Goal: Find specific page/section: Find specific page/section

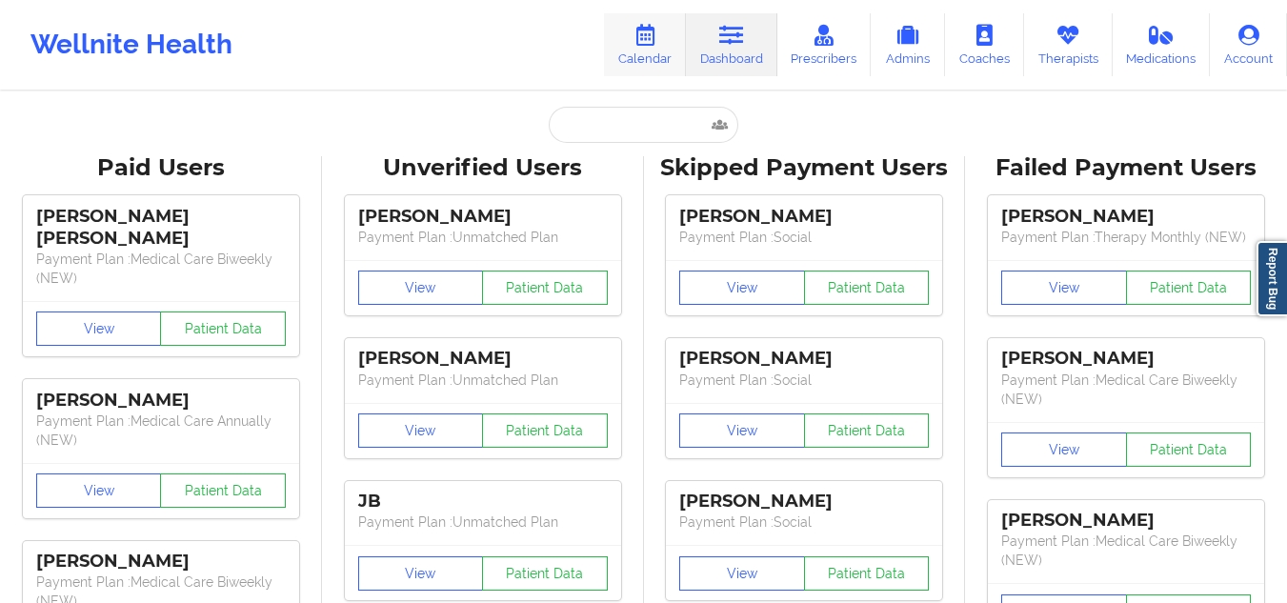
click at [626, 68] on link "Calendar" at bounding box center [645, 44] width 82 height 63
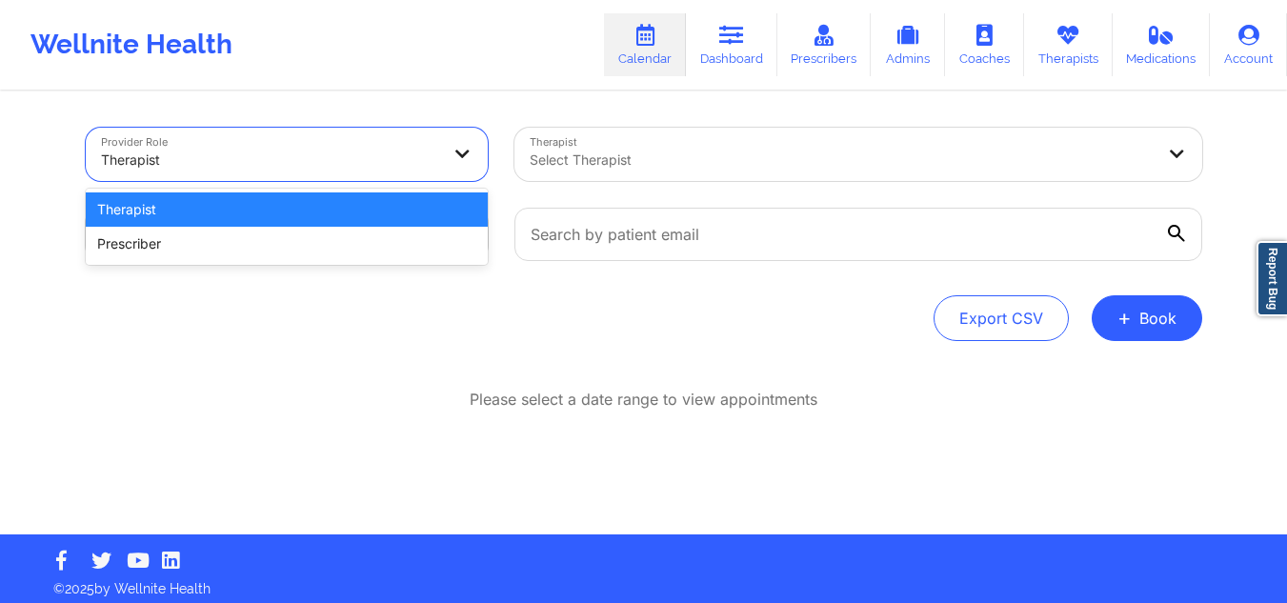
click at [398, 155] on div at bounding box center [270, 160] width 339 height 23
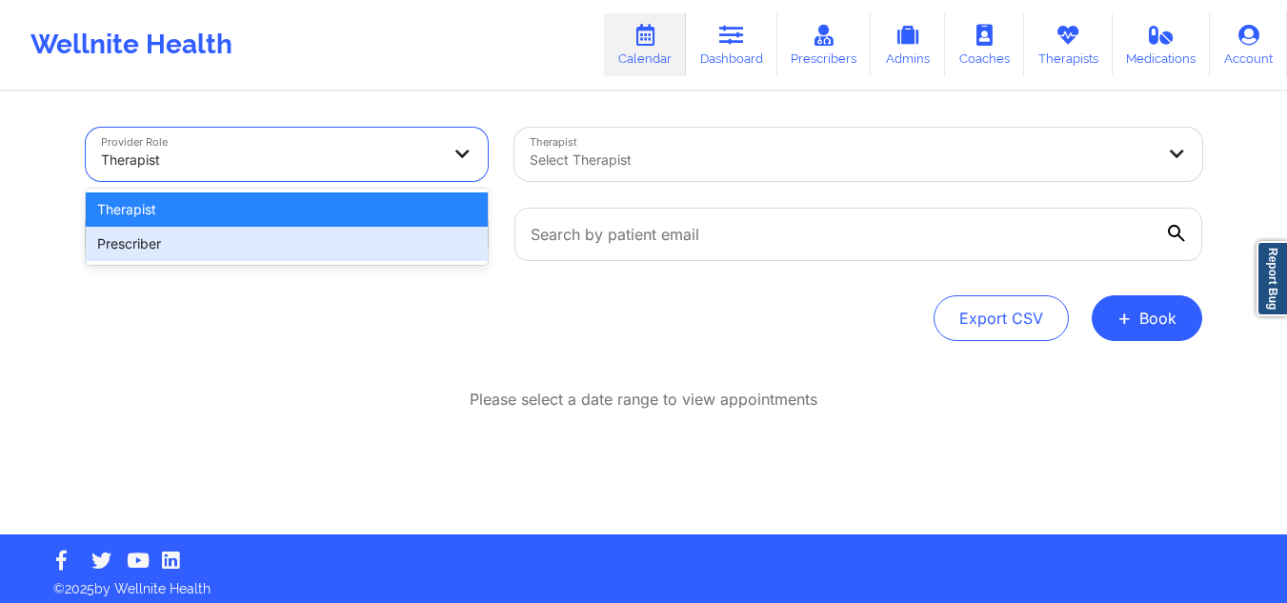
click at [227, 239] on div "Prescriber" at bounding box center [287, 244] width 402 height 34
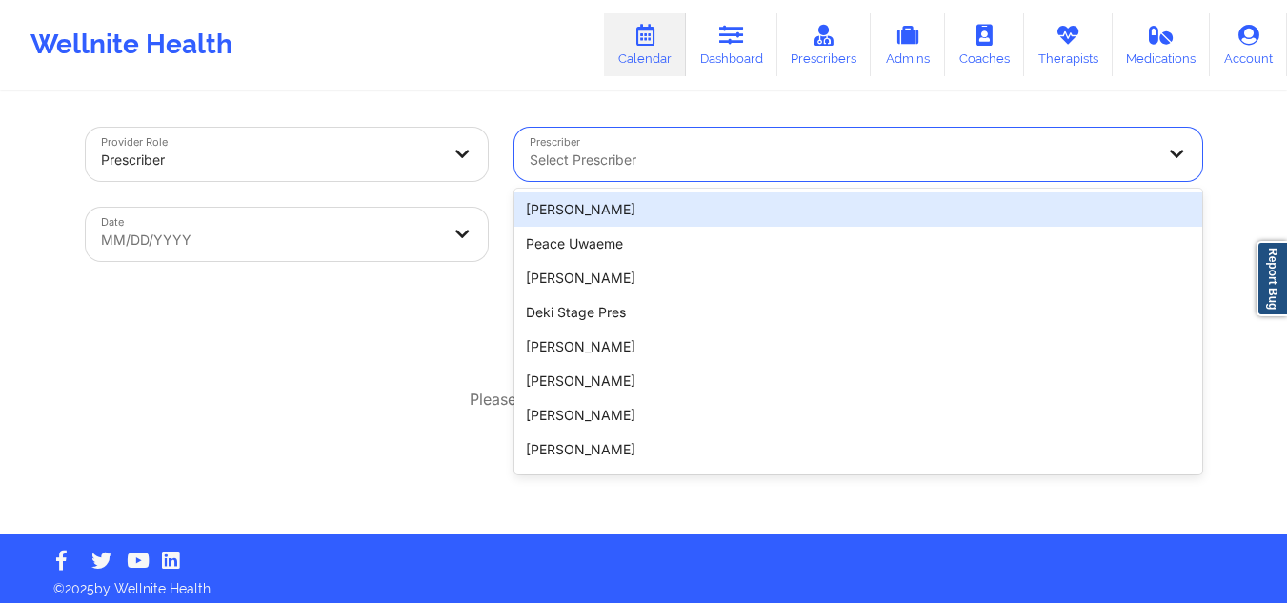
click at [670, 136] on div "Select Prescriber" at bounding box center [836, 154] width 642 height 53
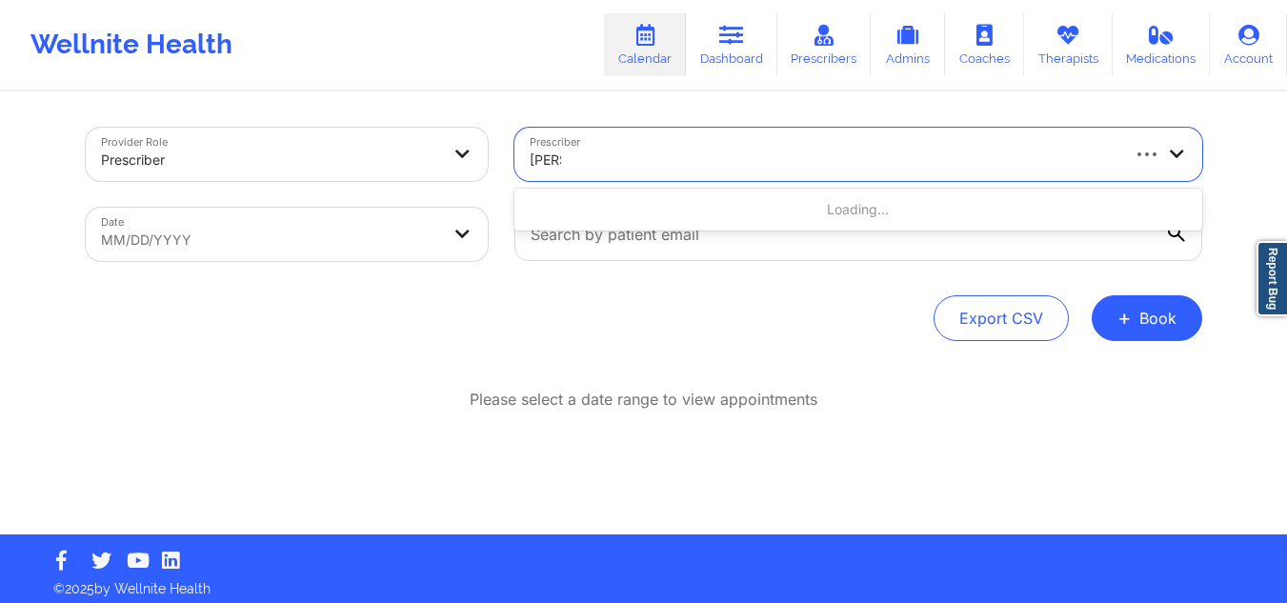
type input "renee"
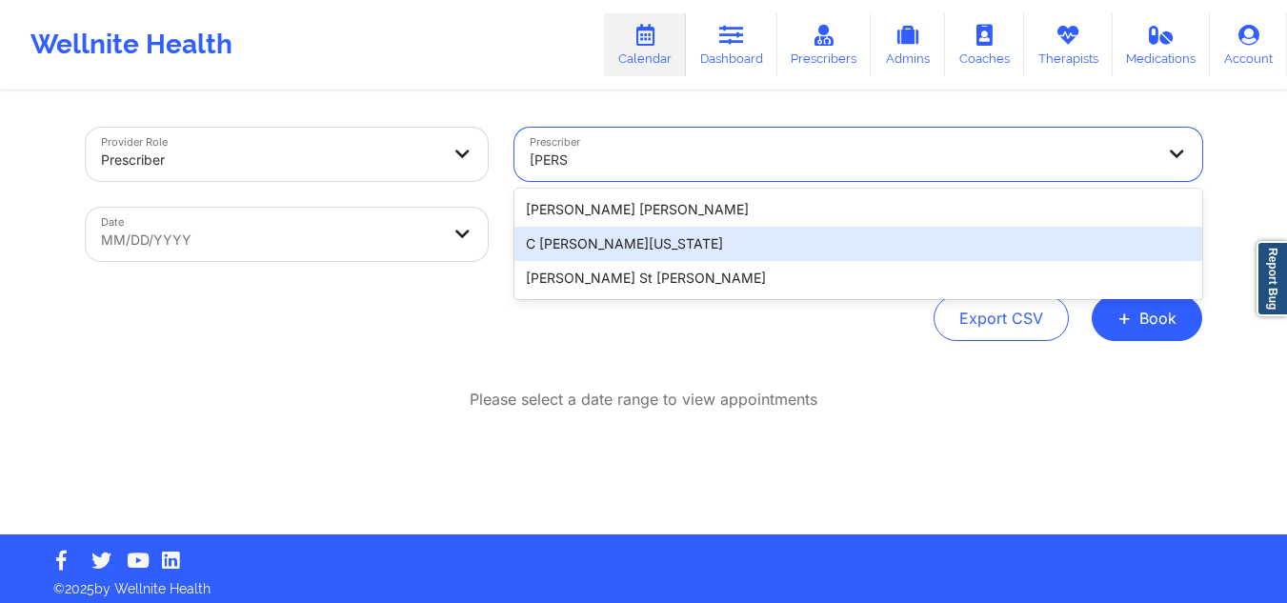
click at [656, 236] on div "C Renee WASHINGTON-HYDE" at bounding box center [859, 244] width 688 height 34
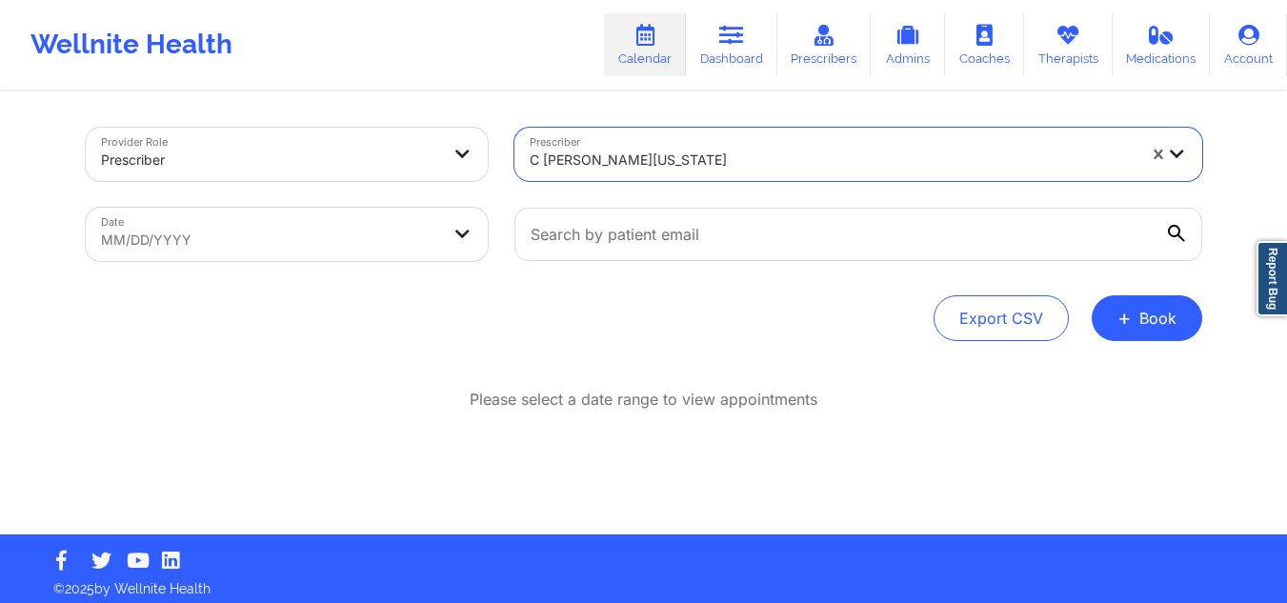
click at [346, 238] on body "Wellnite Health Calendar Dashboard Prescribers Admins Coaches Therapists Medica…" at bounding box center [643, 301] width 1287 height 603
select select "2025-8"
select select "2025-9"
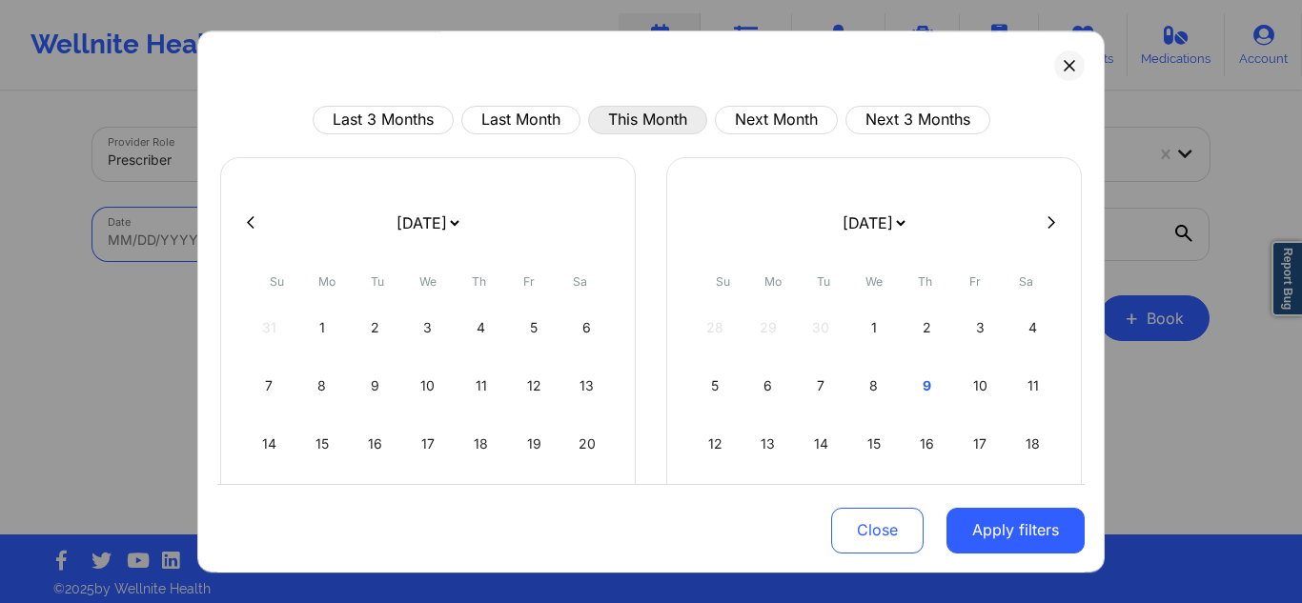
click at [628, 106] on button "This Month" at bounding box center [647, 120] width 119 height 29
select select "2025-9"
select select "2025-10"
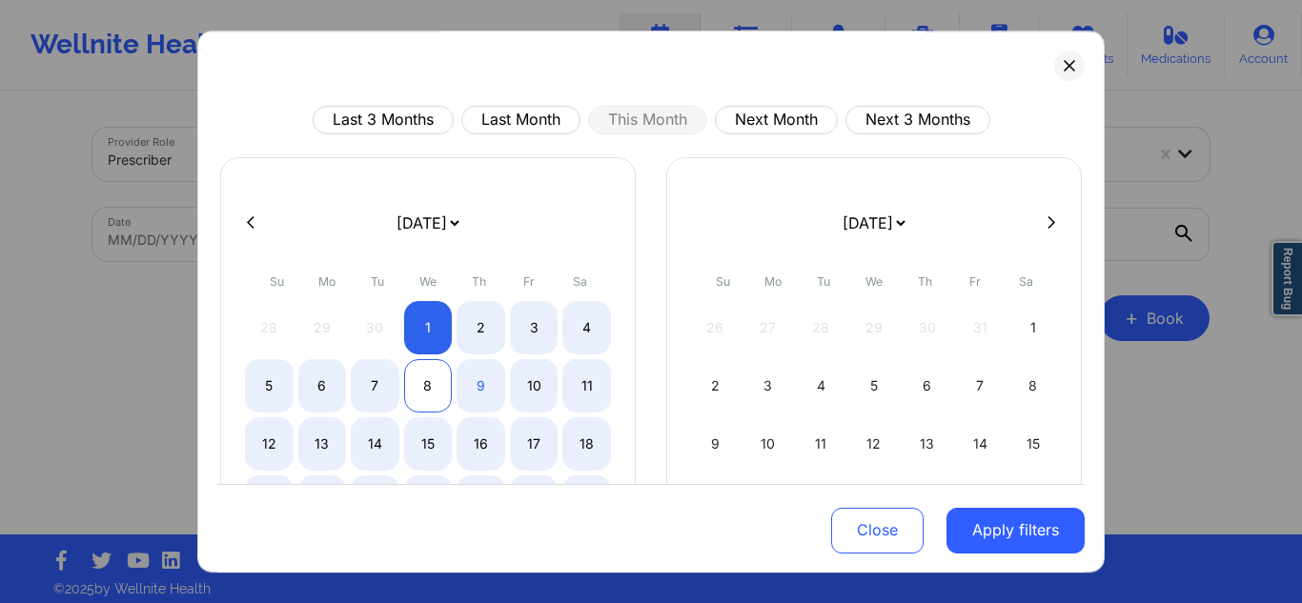
click at [417, 386] on div "8" at bounding box center [428, 385] width 49 height 53
select select "2025-9"
select select "2025-10"
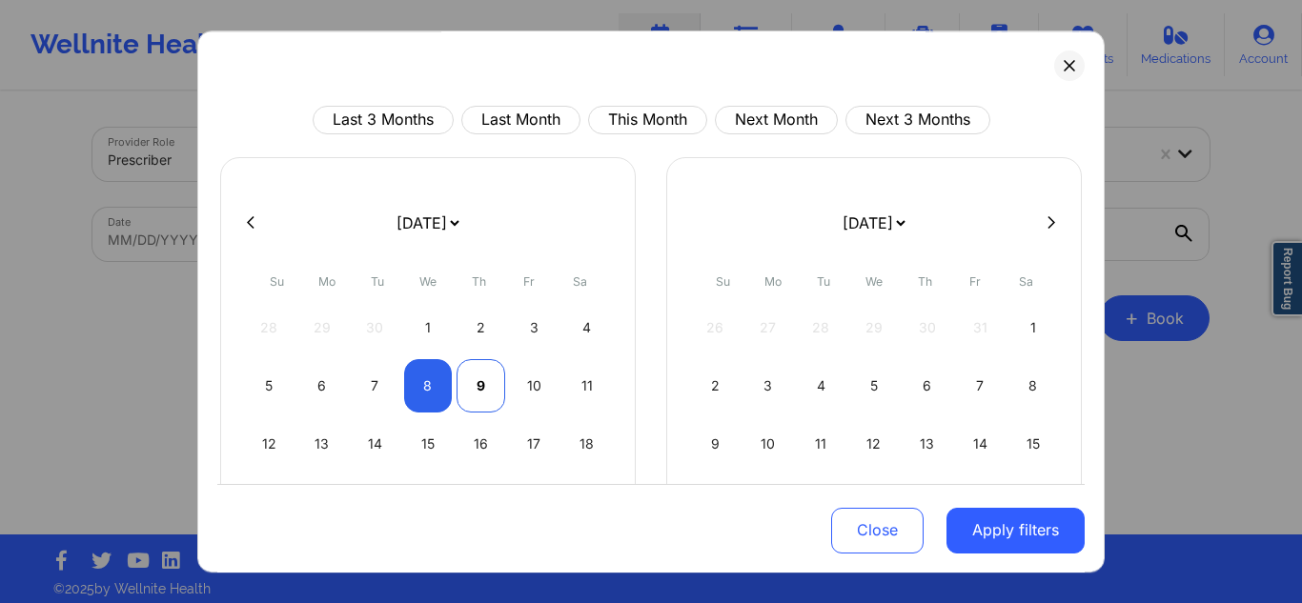
select select "2025-9"
select select "2025-10"
click at [494, 380] on div "9" at bounding box center [480, 385] width 49 height 53
select select "2025-9"
select select "2025-10"
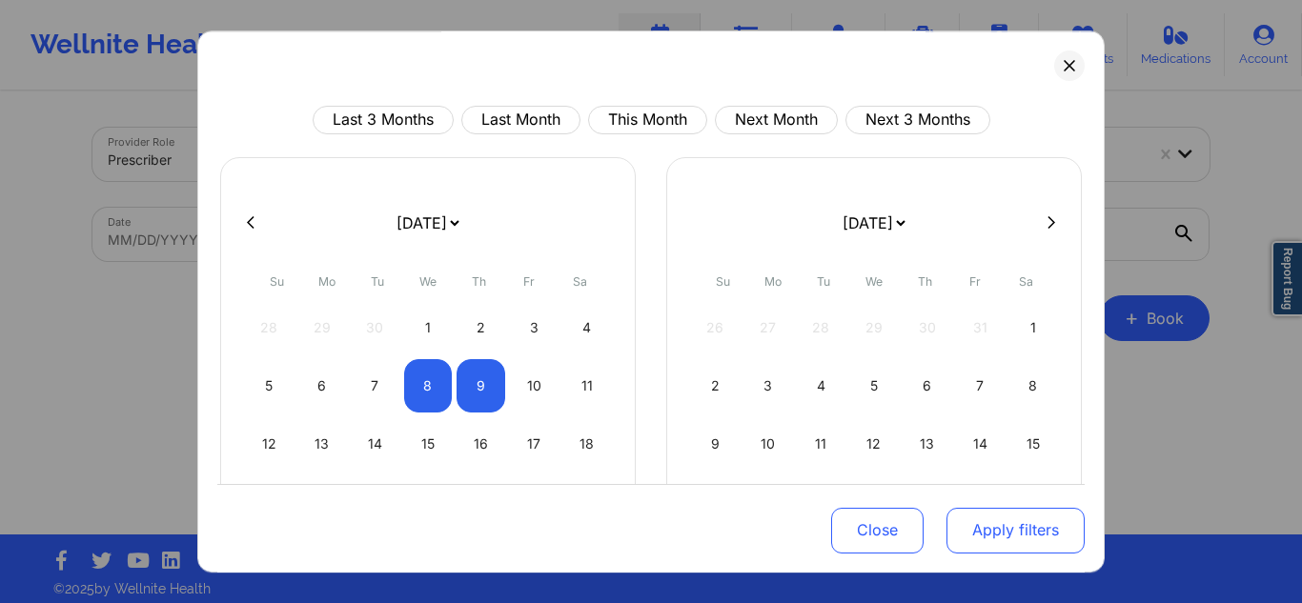
click at [1020, 538] on button "Apply filters" at bounding box center [1015, 530] width 138 height 46
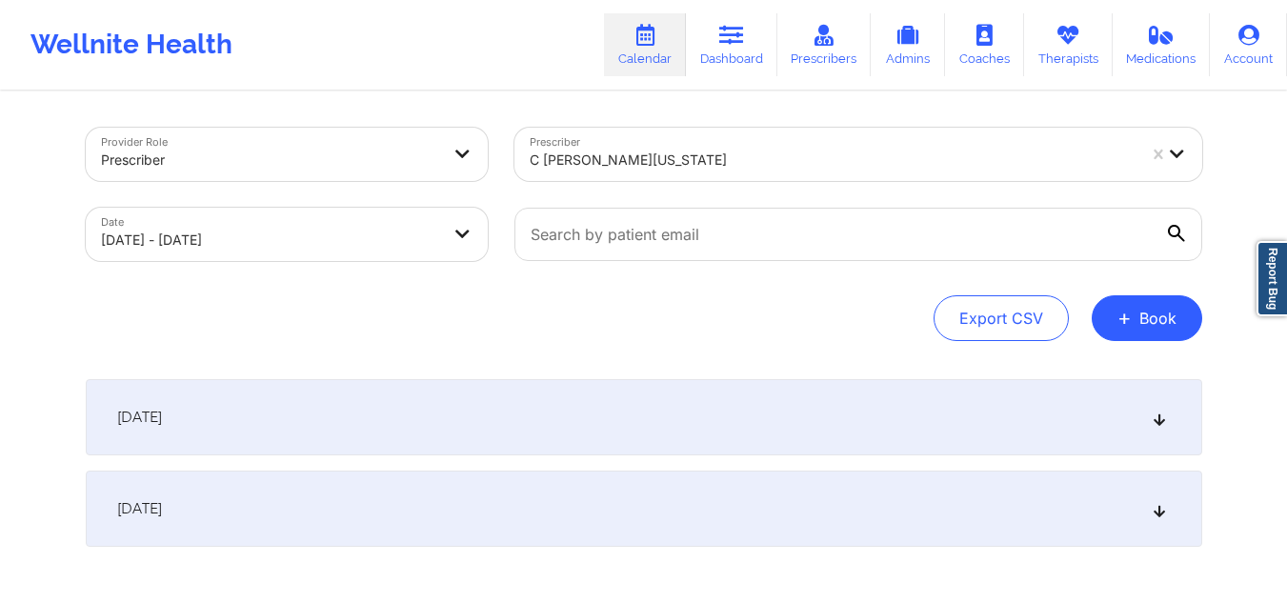
click at [686, 404] on div "October 8, 2025" at bounding box center [644, 417] width 1117 height 76
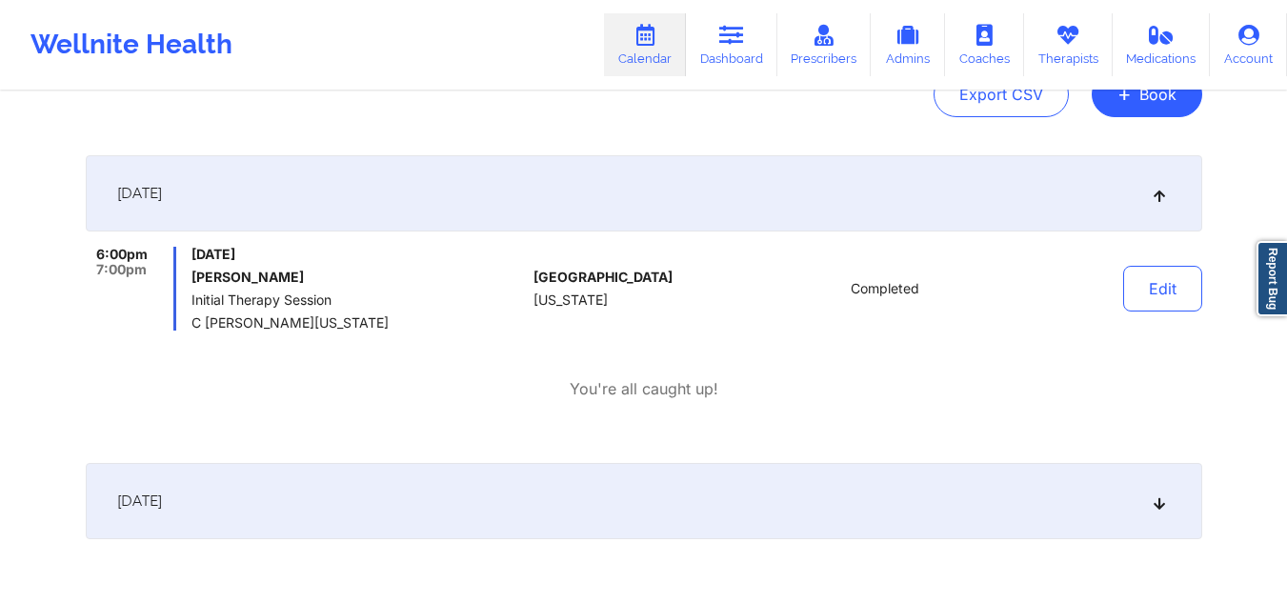
scroll to position [313, 0]
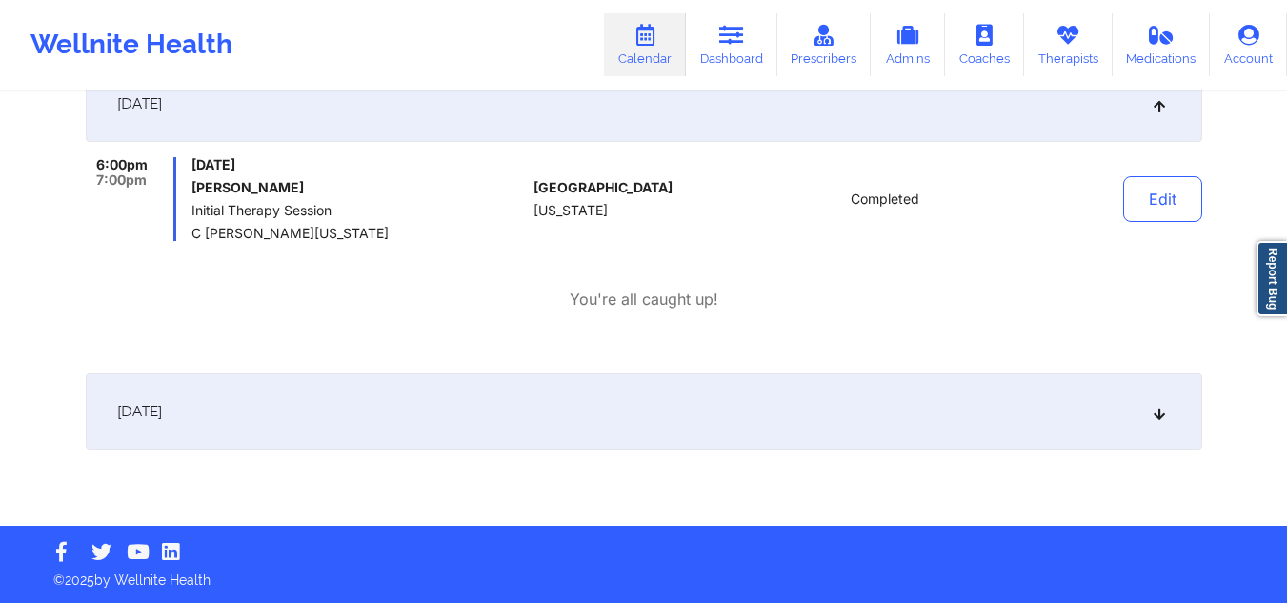
click at [560, 403] on div "October 9, 2025" at bounding box center [644, 412] width 1117 height 76
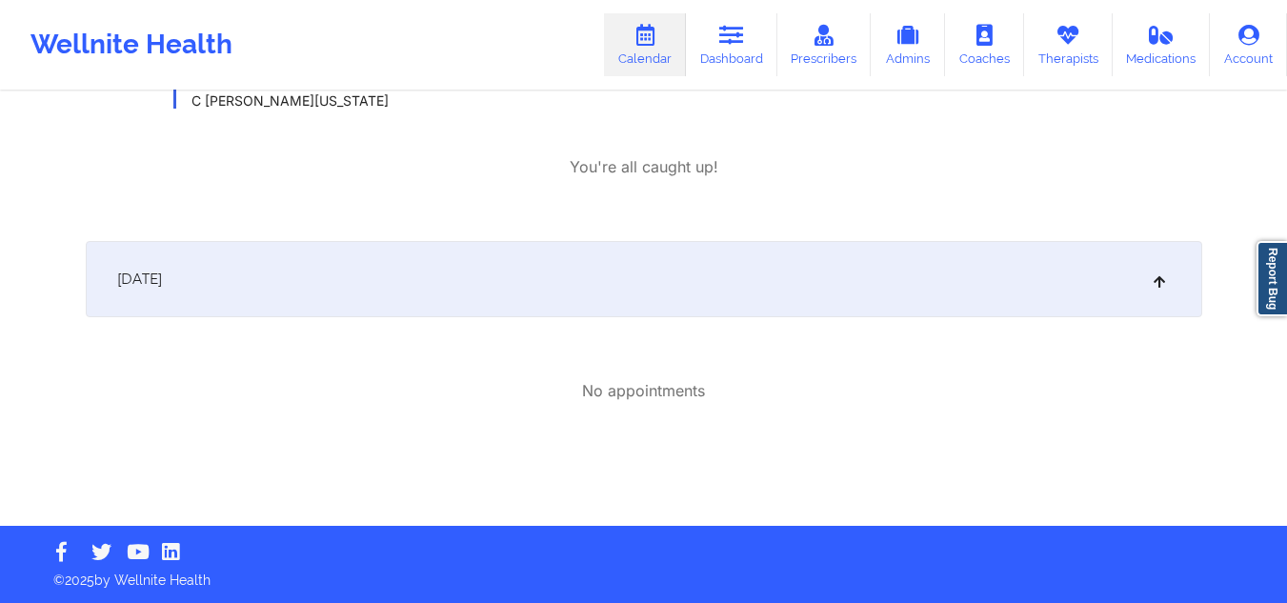
scroll to position [255, 0]
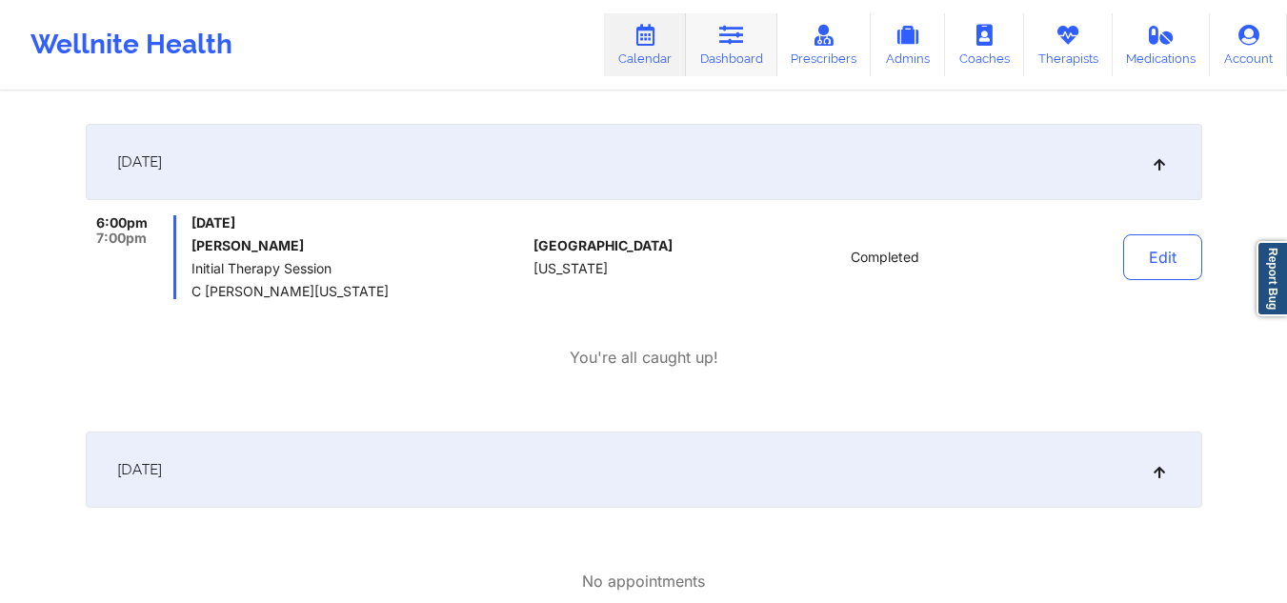
click at [722, 33] on icon at bounding box center [731, 35] width 25 height 21
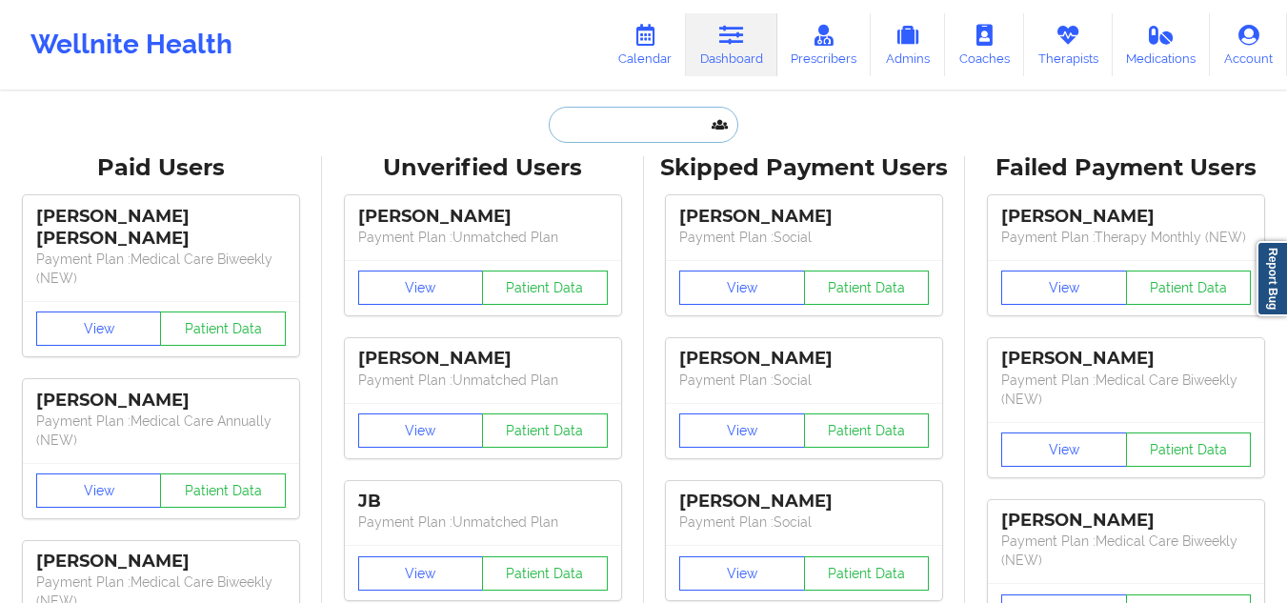
click at [640, 122] on input "text" at bounding box center [643, 125] width 189 height 36
paste input "chairexpert@hotmail.com"
type input "chairexpert@hotmail.com"
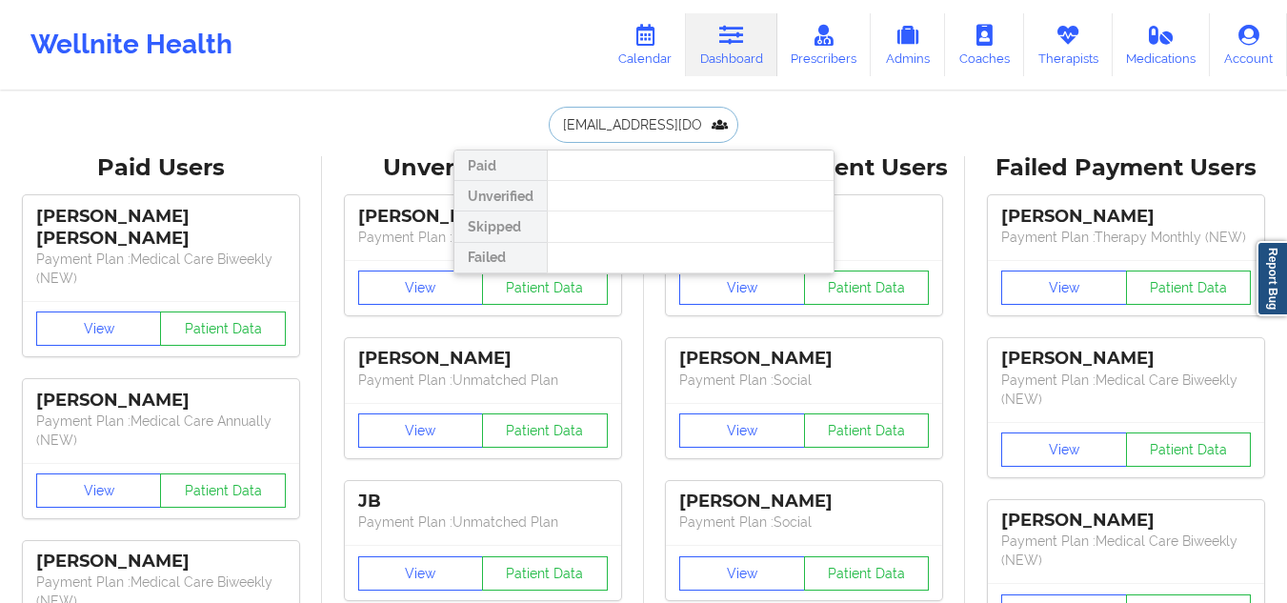
scroll to position [0, 8]
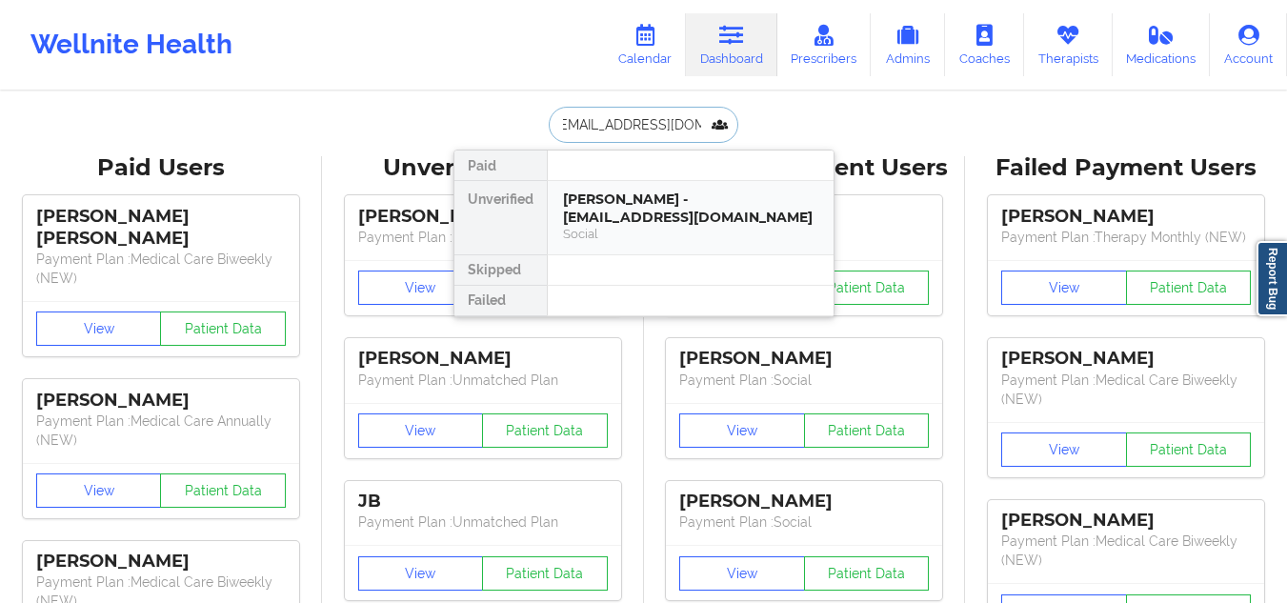
click at [674, 208] on div "gabe rounds - chairexpert@hotmail.com" at bounding box center [690, 208] width 255 height 35
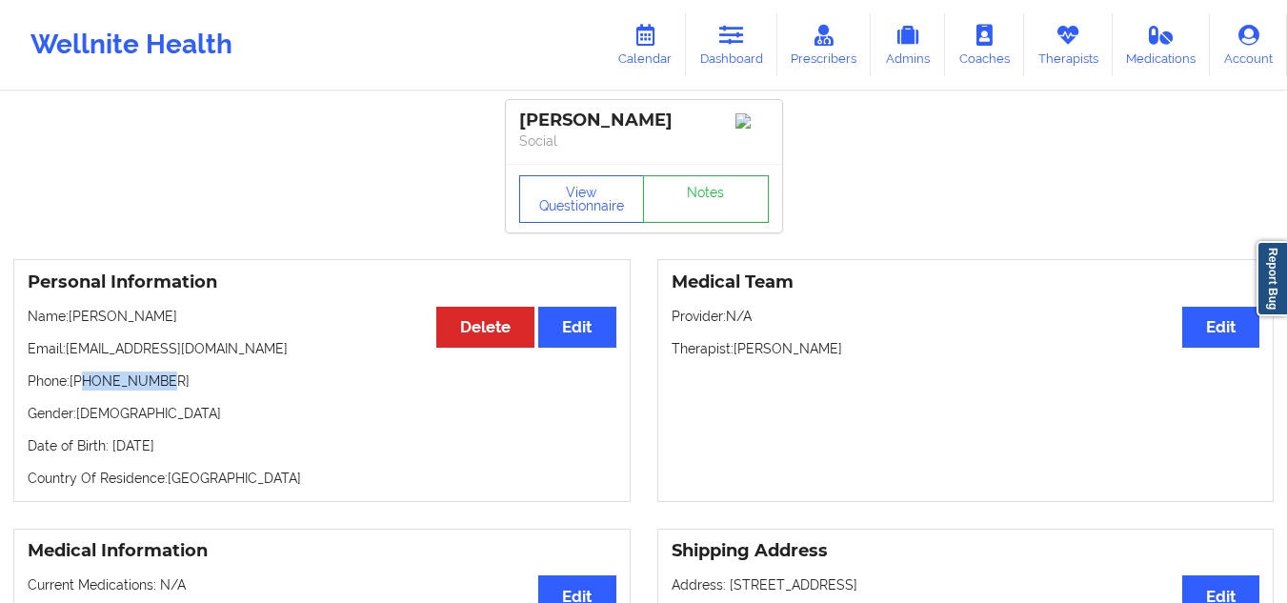
drag, startPoint x: 159, startPoint y: 391, endPoint x: 87, endPoint y: 389, distance: 72.4
click at [87, 389] on p "Phone: +12147182638" at bounding box center [322, 381] width 589 height 19
copy p "2147182638"
drag, startPoint x: 834, startPoint y: 362, endPoint x: 729, endPoint y: 361, distance: 104.8
click at [729, 358] on p "Therapist: Marcos Villareal" at bounding box center [966, 348] width 589 height 19
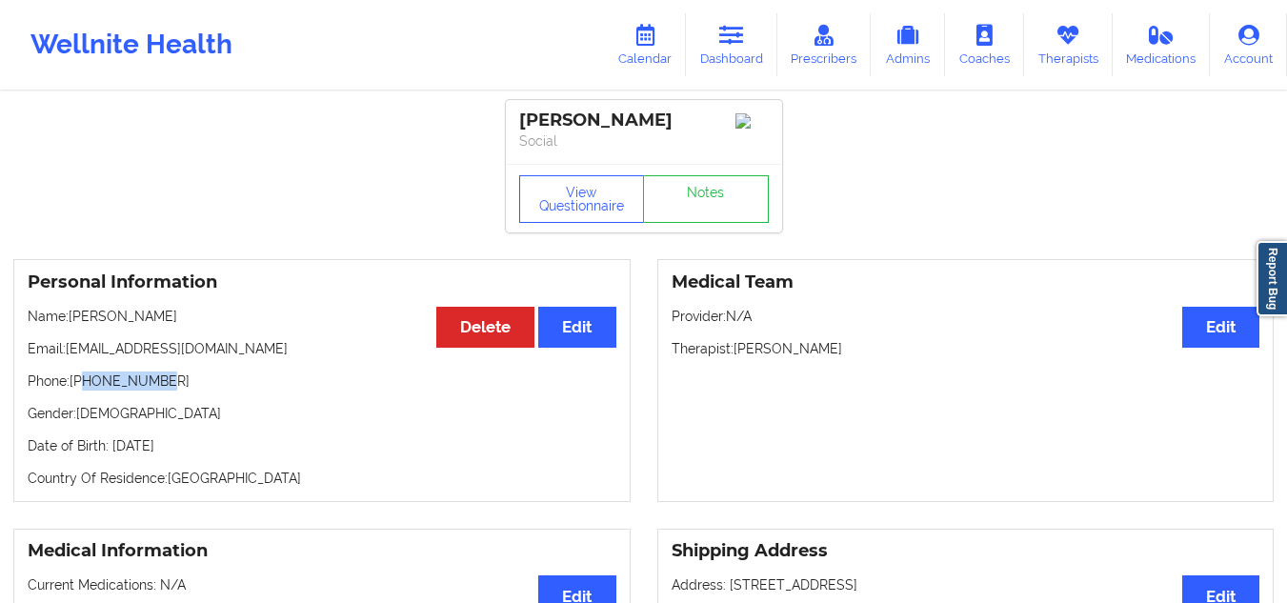
copy p "Marcos Villareal"
click at [648, 53] on link "Calendar" at bounding box center [645, 44] width 82 height 63
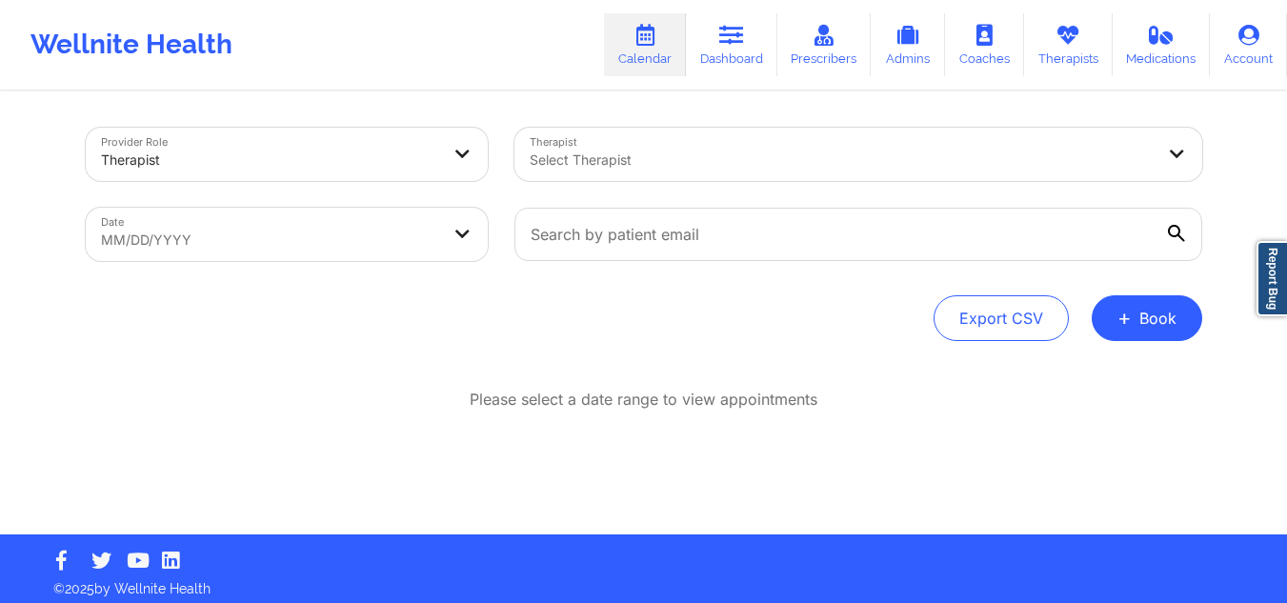
click at [649, 161] on div at bounding box center [842, 160] width 625 height 23
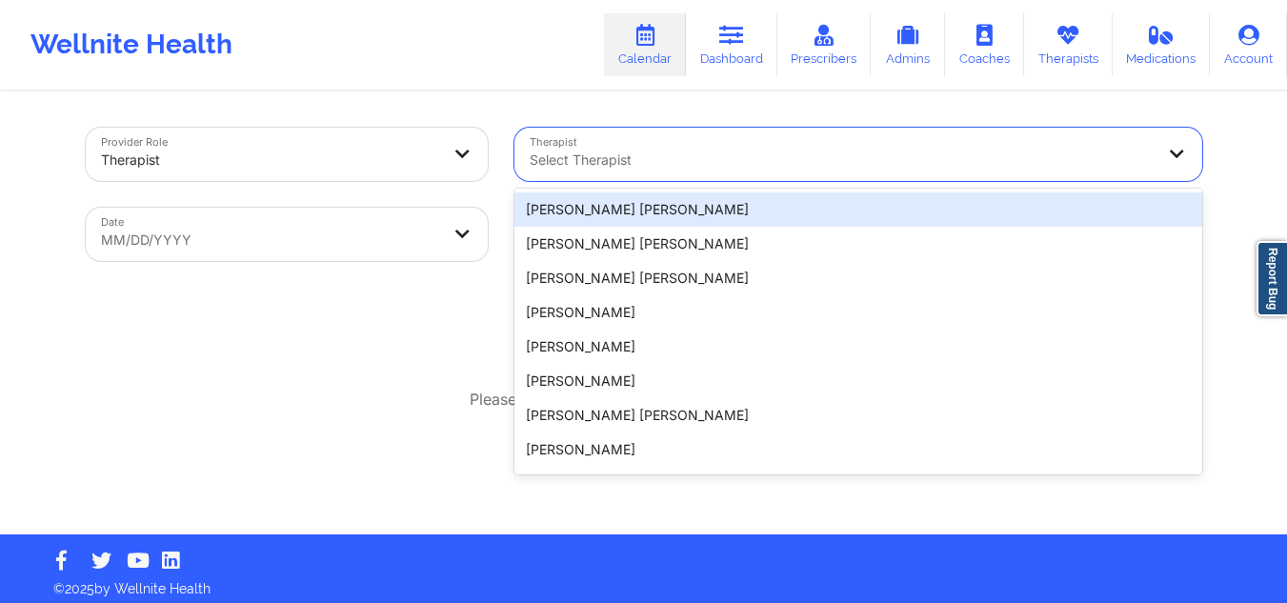
paste input "Marcos Villareal"
type input "Marcos Villareal"
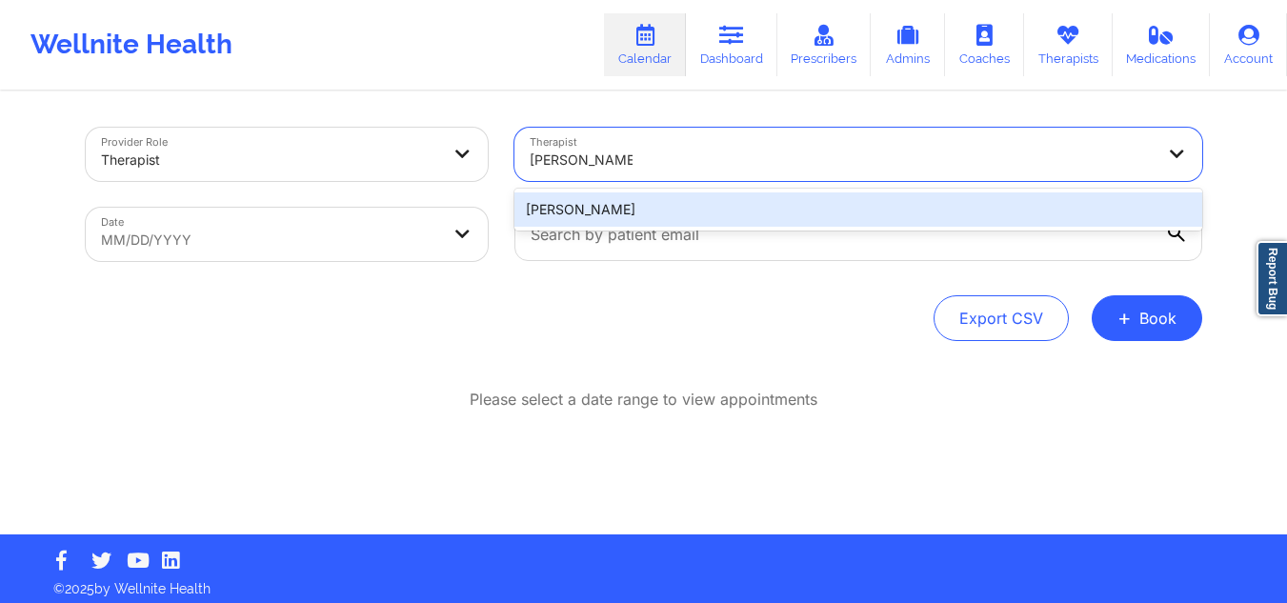
click at [646, 199] on div "Marcos Villareal" at bounding box center [859, 209] width 688 height 34
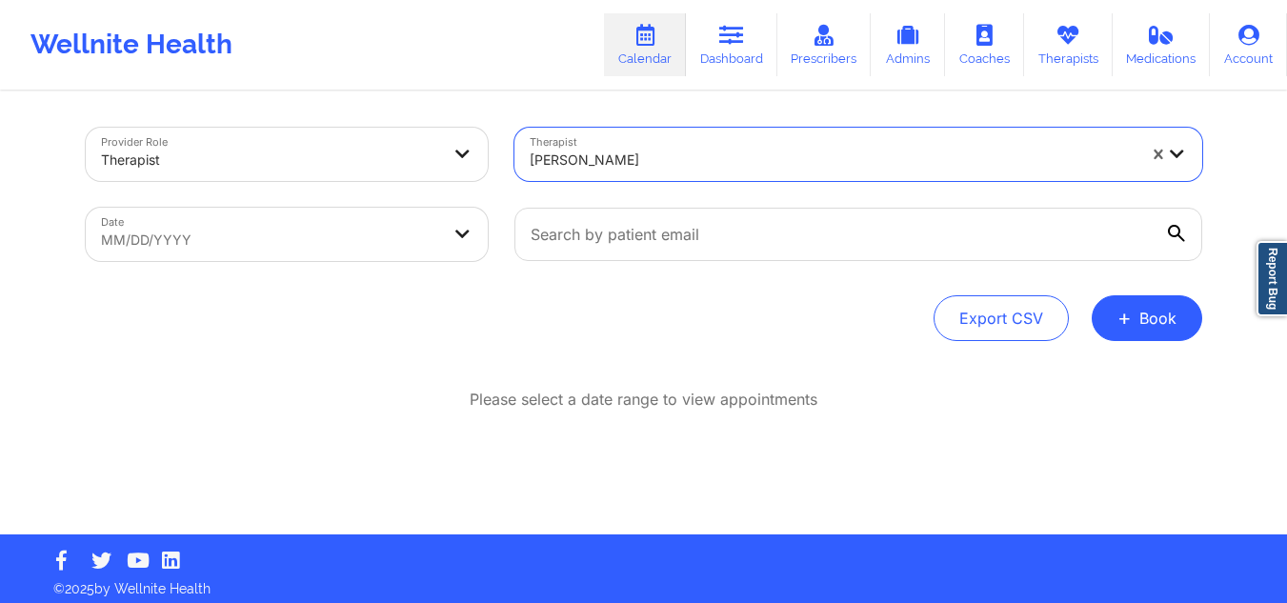
click at [312, 222] on body "Wellnite Health Calendar Dashboard Prescribers Admins Coaches Therapists Medica…" at bounding box center [643, 301] width 1287 height 603
select select "2025-8"
select select "2025-9"
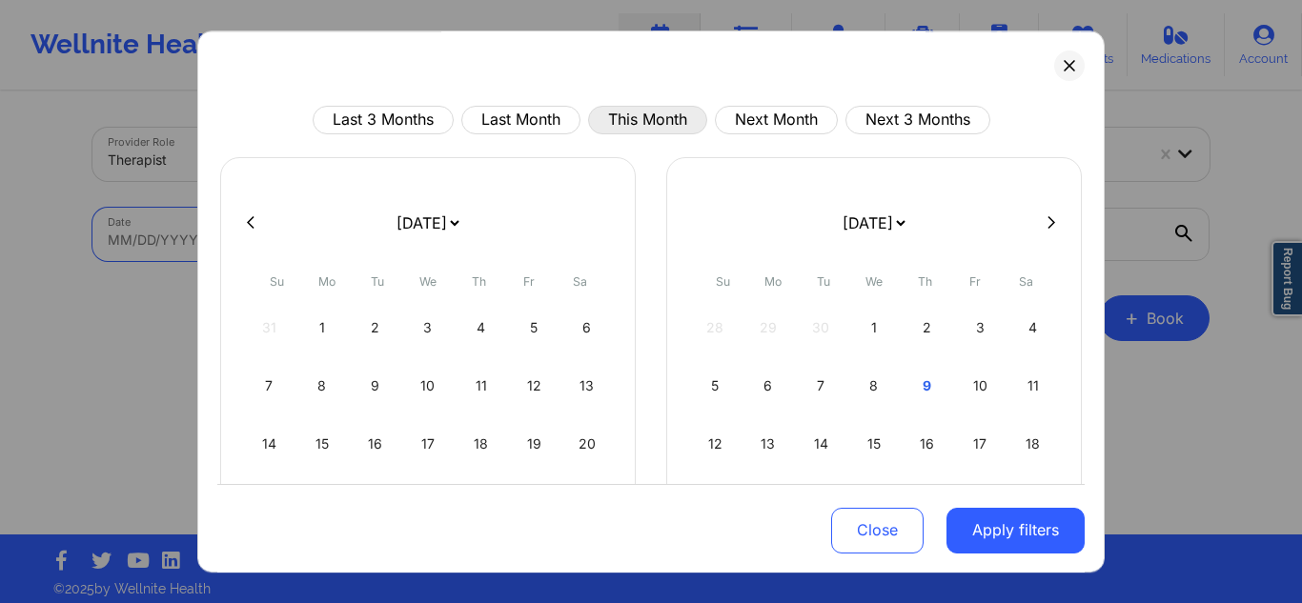
click at [643, 118] on button "This Month" at bounding box center [647, 120] width 119 height 29
select select "2025-9"
select select "2025-10"
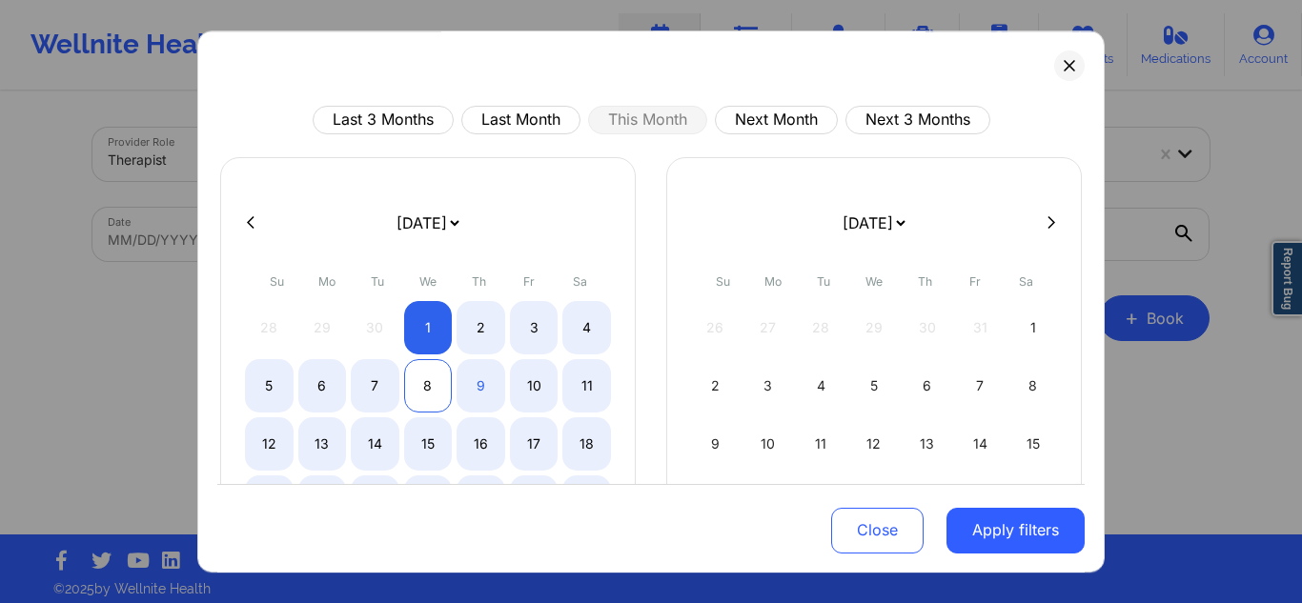
click at [429, 376] on div "8" at bounding box center [428, 385] width 49 height 53
select select "2025-9"
select select "2025-10"
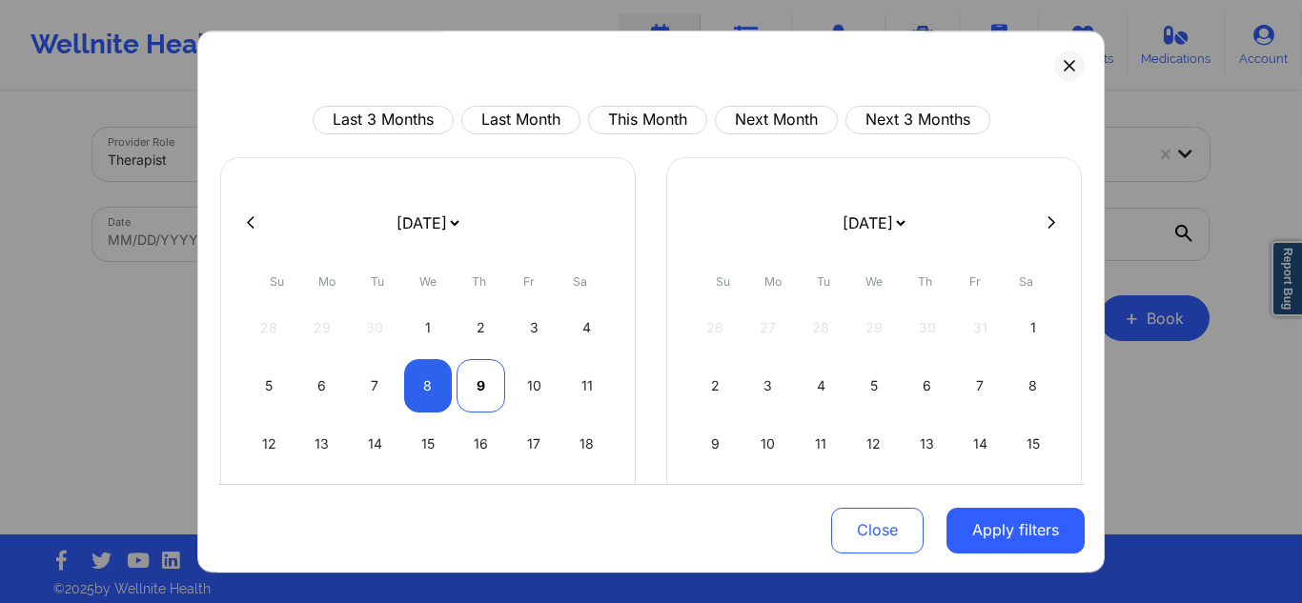
select select "2025-9"
select select "2025-10"
click at [484, 399] on div "9" at bounding box center [480, 385] width 49 height 53
select select "2025-9"
select select "2025-10"
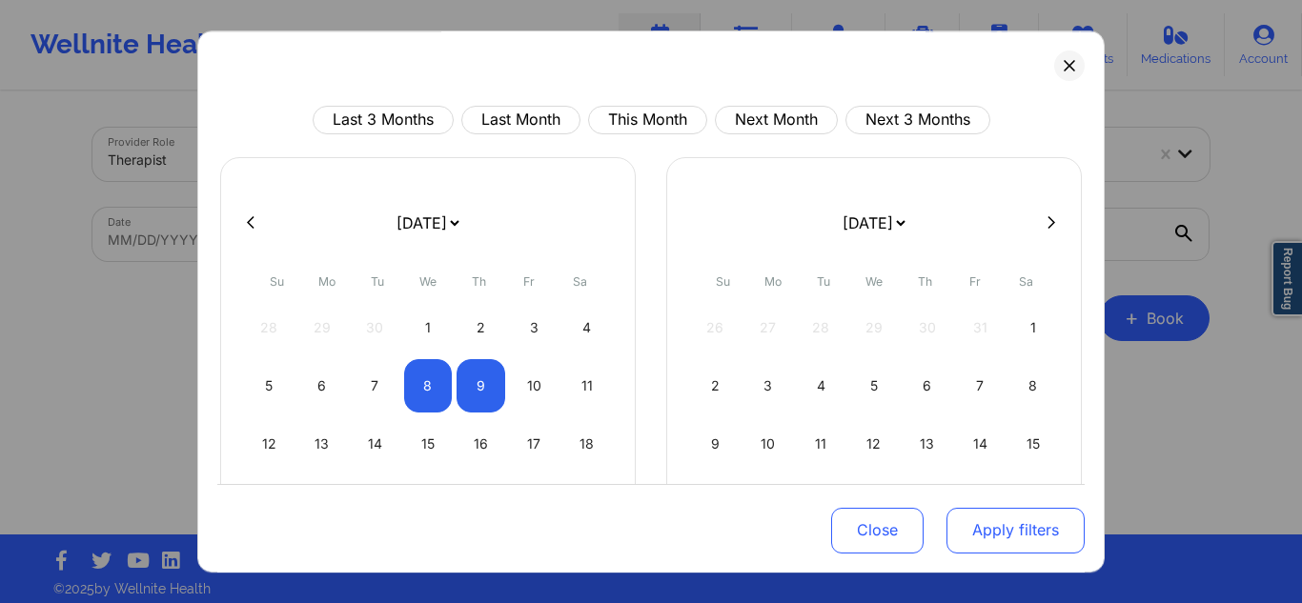
click at [966, 546] on button "Apply filters" at bounding box center [1015, 530] width 138 height 46
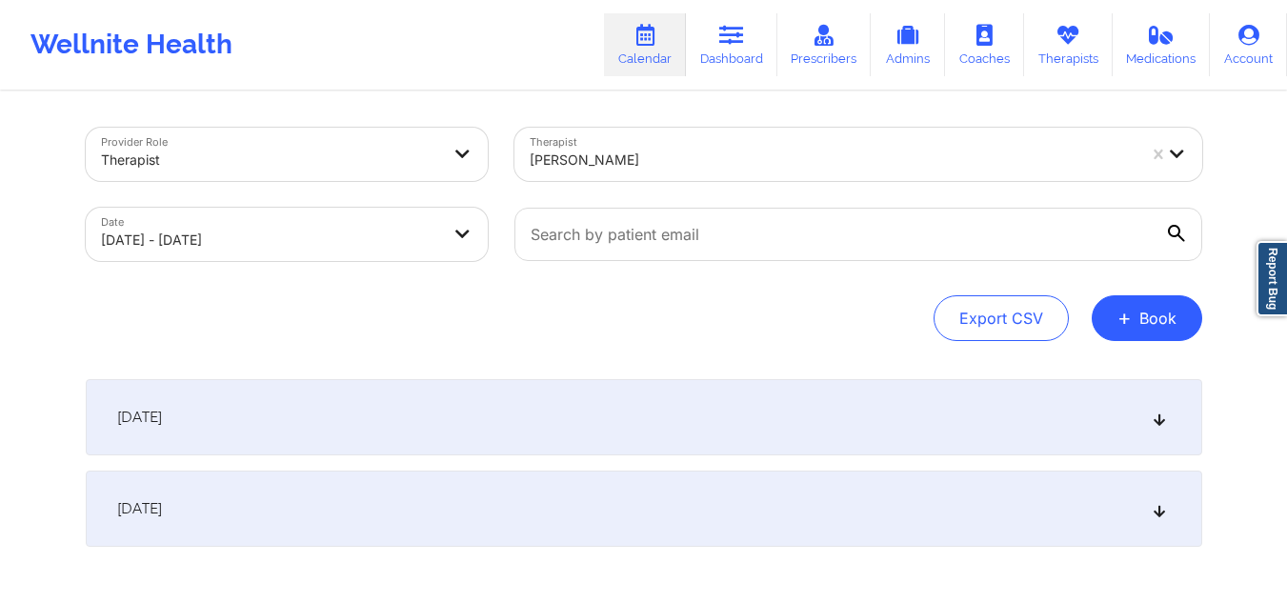
click at [615, 395] on div "October 8, 2025" at bounding box center [644, 417] width 1117 height 76
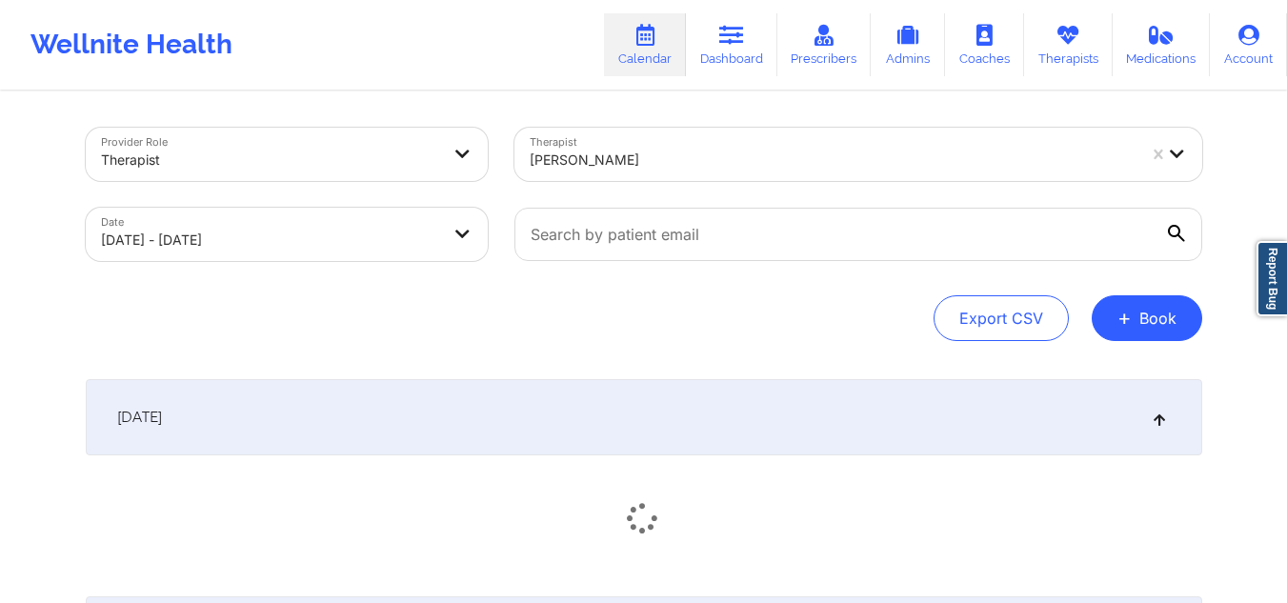
scroll to position [191, 0]
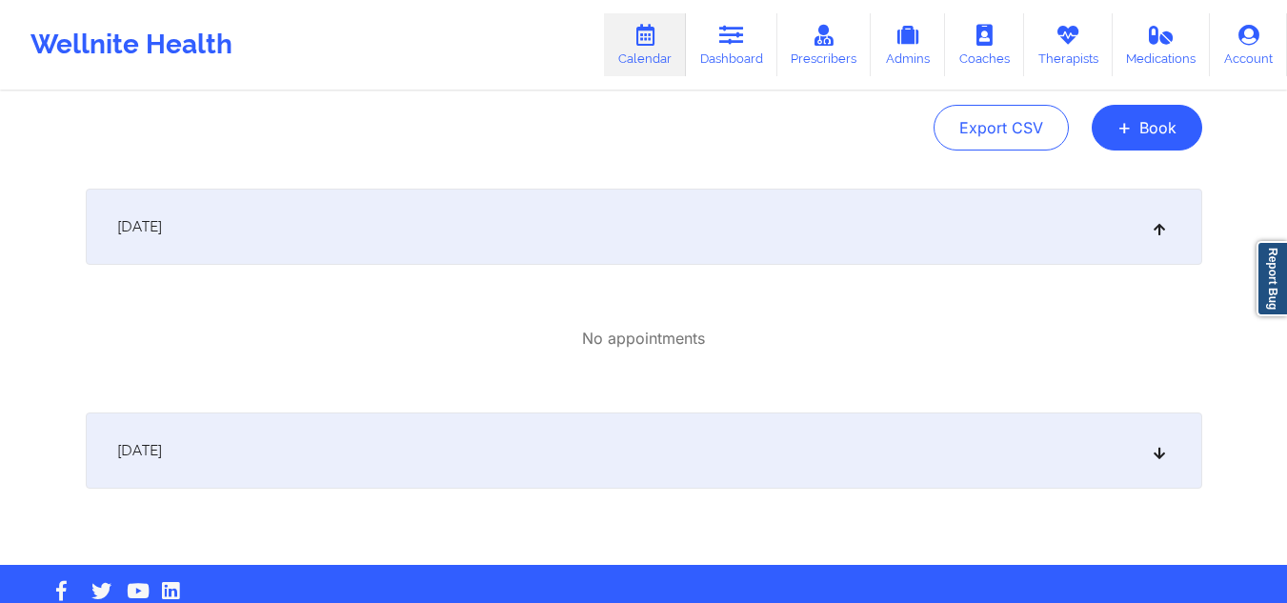
click at [483, 429] on div "October 9, 2025" at bounding box center [644, 451] width 1117 height 76
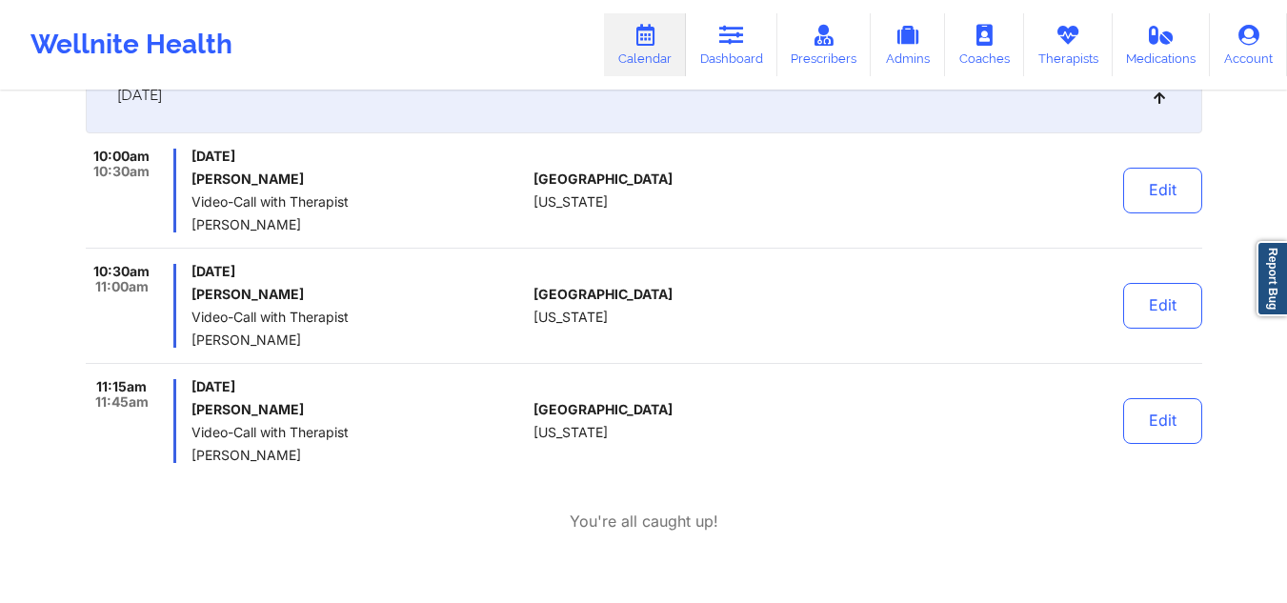
scroll to position [451, 0]
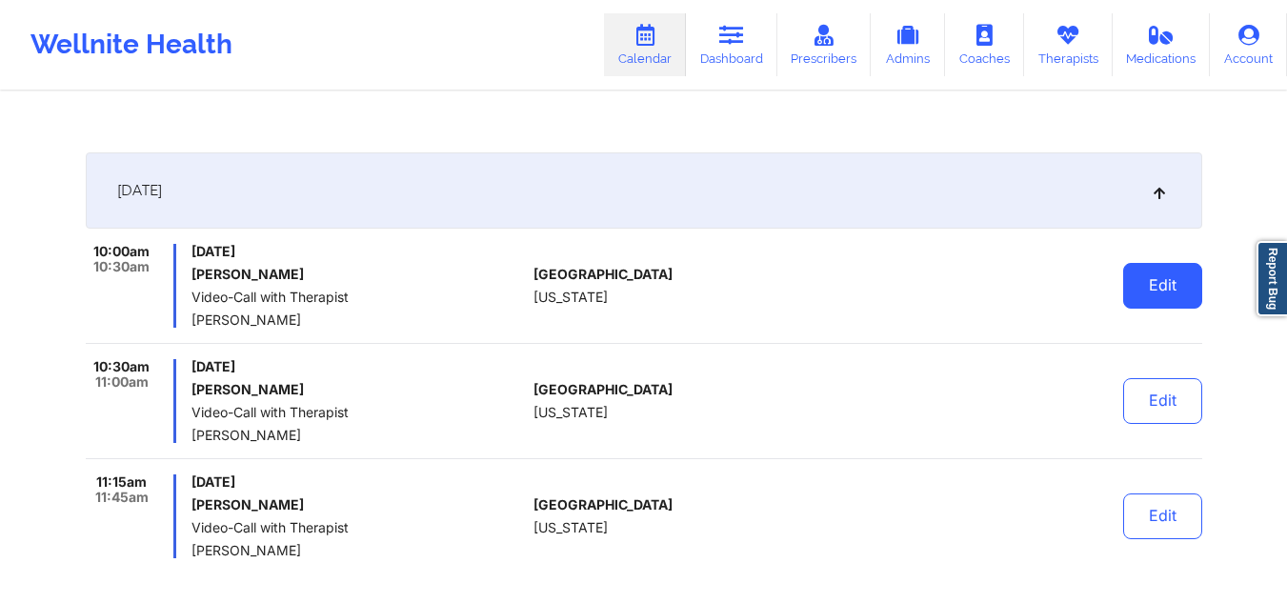
click at [1184, 280] on button "Edit" at bounding box center [1162, 286] width 79 height 46
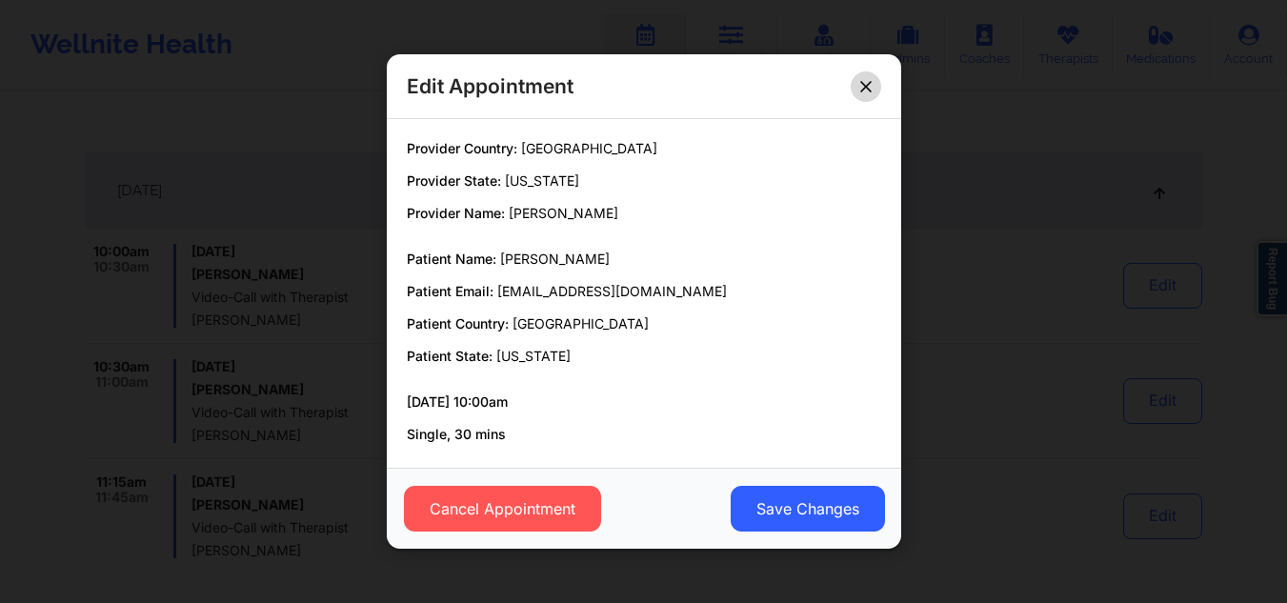
click at [868, 95] on button at bounding box center [866, 86] width 30 height 30
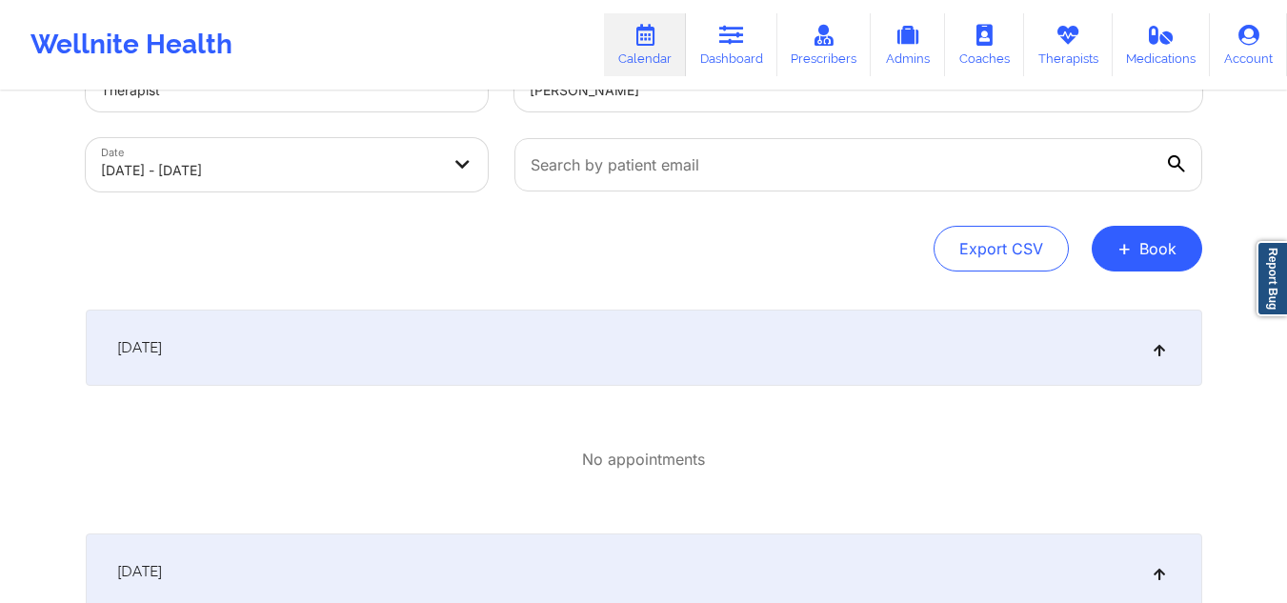
scroll to position [0, 0]
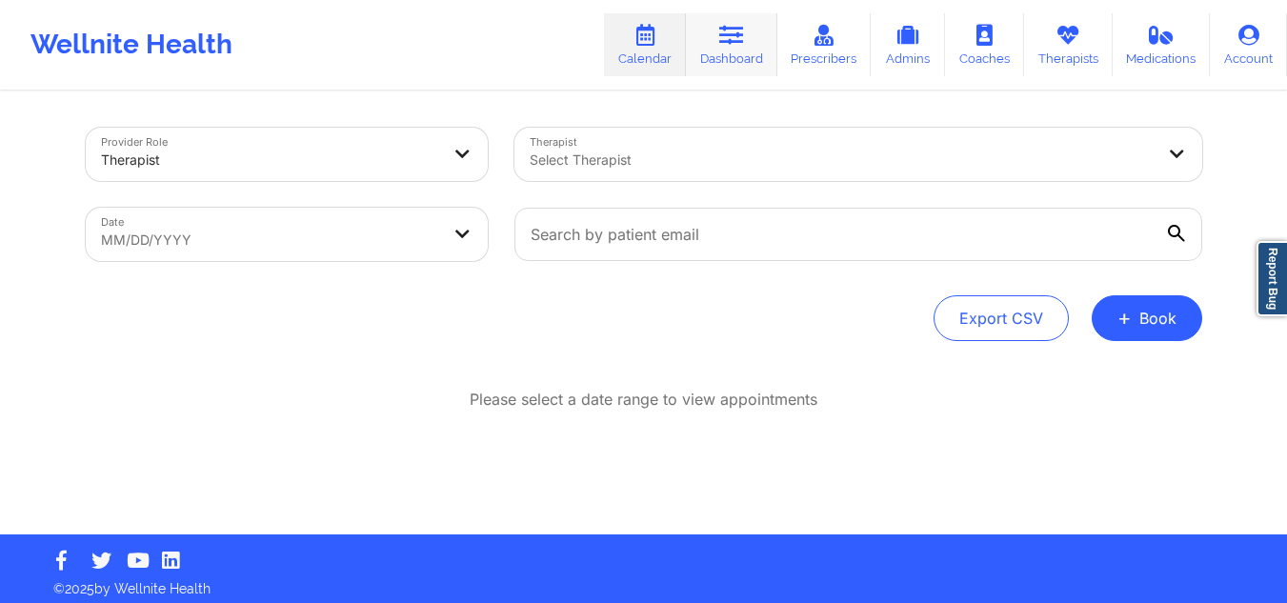
click at [732, 62] on link "Dashboard" at bounding box center [731, 44] width 91 height 63
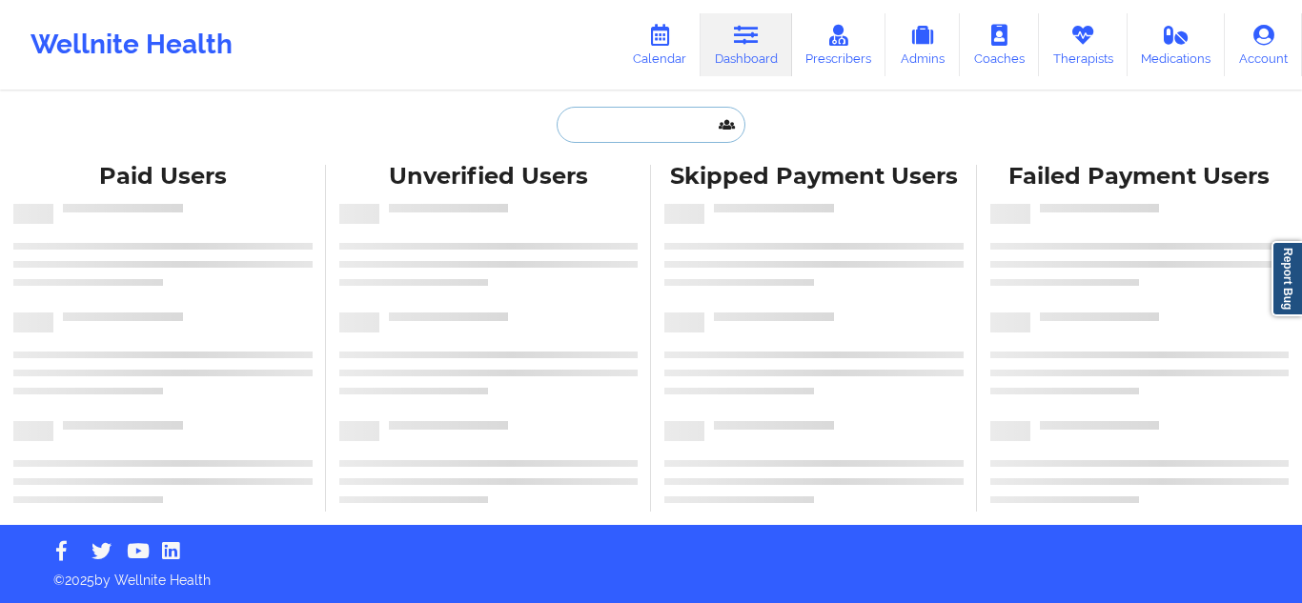
click at [636, 130] on input "text" at bounding box center [650, 125] width 189 height 36
paste input "lcampos2805@gmail.com"
type input "lcampos2805@gmail.com"
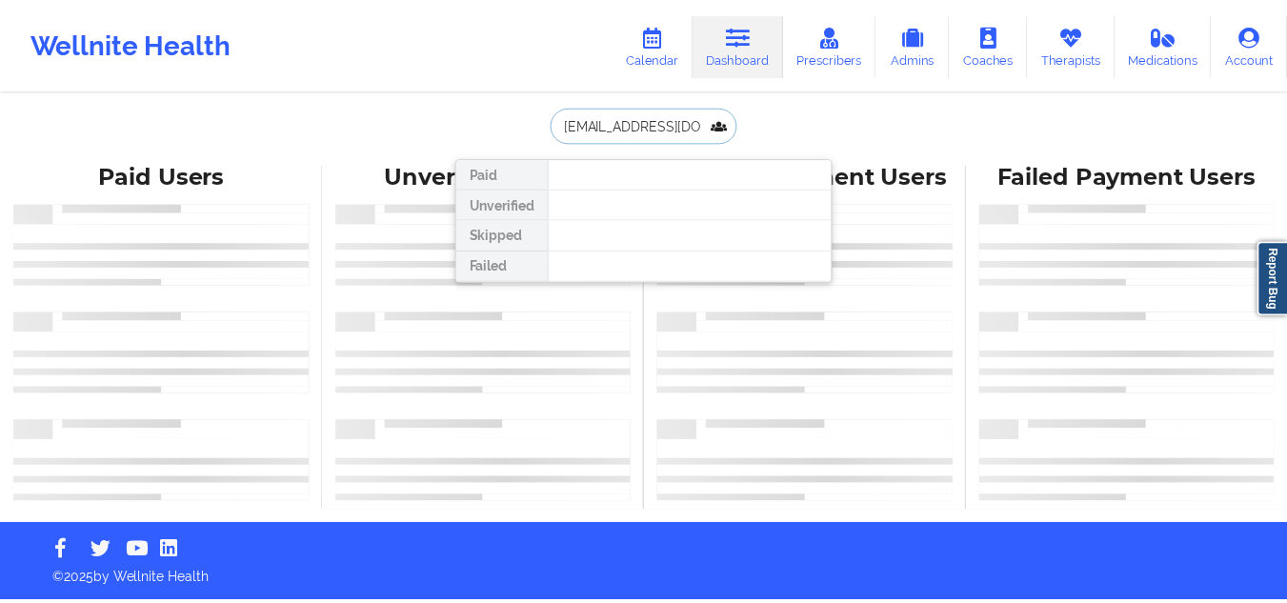
scroll to position [0, 10]
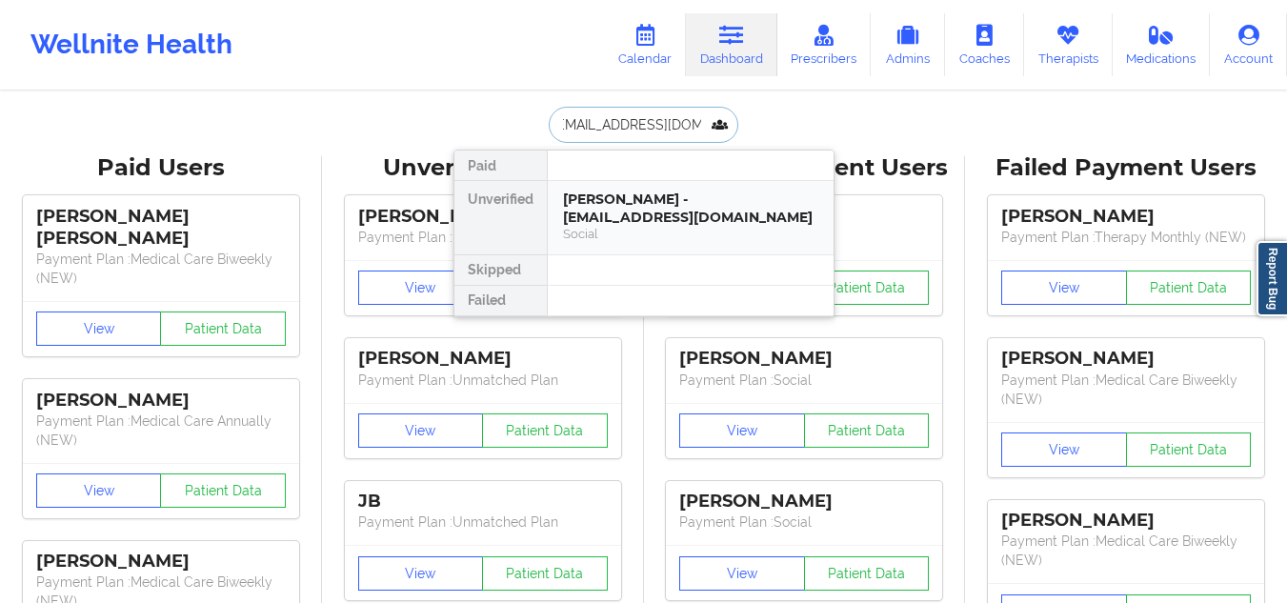
click at [647, 213] on div "Lauren Campos - lcampos2805@gmail.com" at bounding box center [690, 208] width 255 height 35
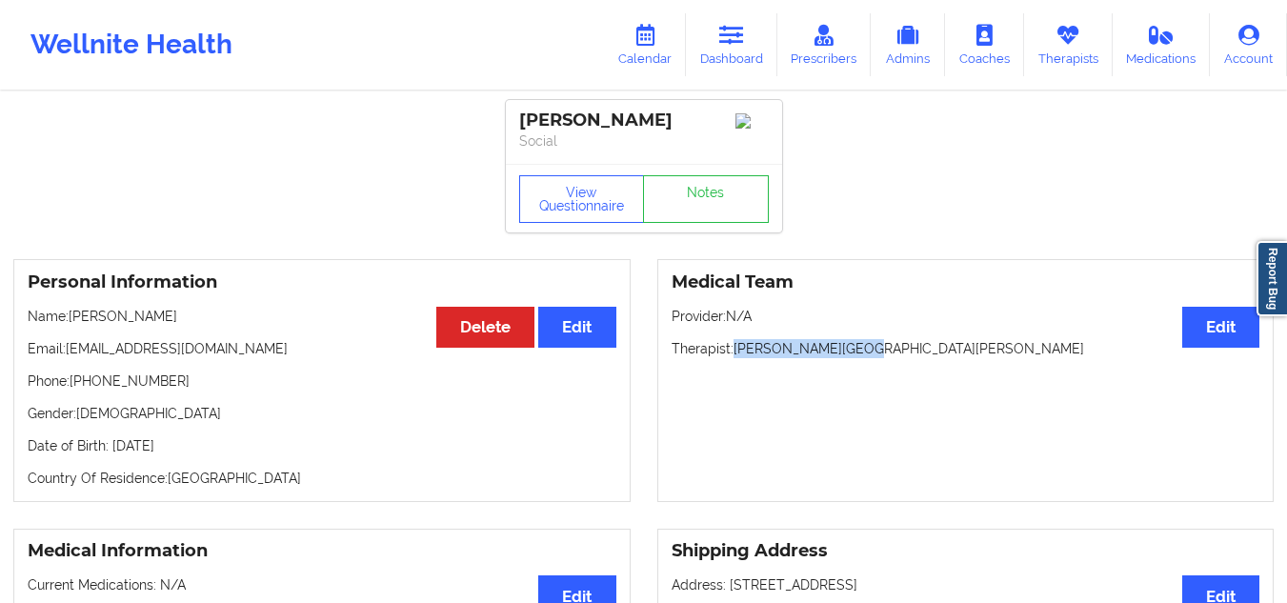
drag, startPoint x: 869, startPoint y: 352, endPoint x: 738, endPoint y: 353, distance: 130.6
click at [738, 353] on p "Therapist: Donna San Salvador" at bounding box center [966, 348] width 589 height 19
drag, startPoint x: 688, startPoint y: 123, endPoint x: 500, endPoint y: 116, distance: 187.8
copy div "Lauren Campos"
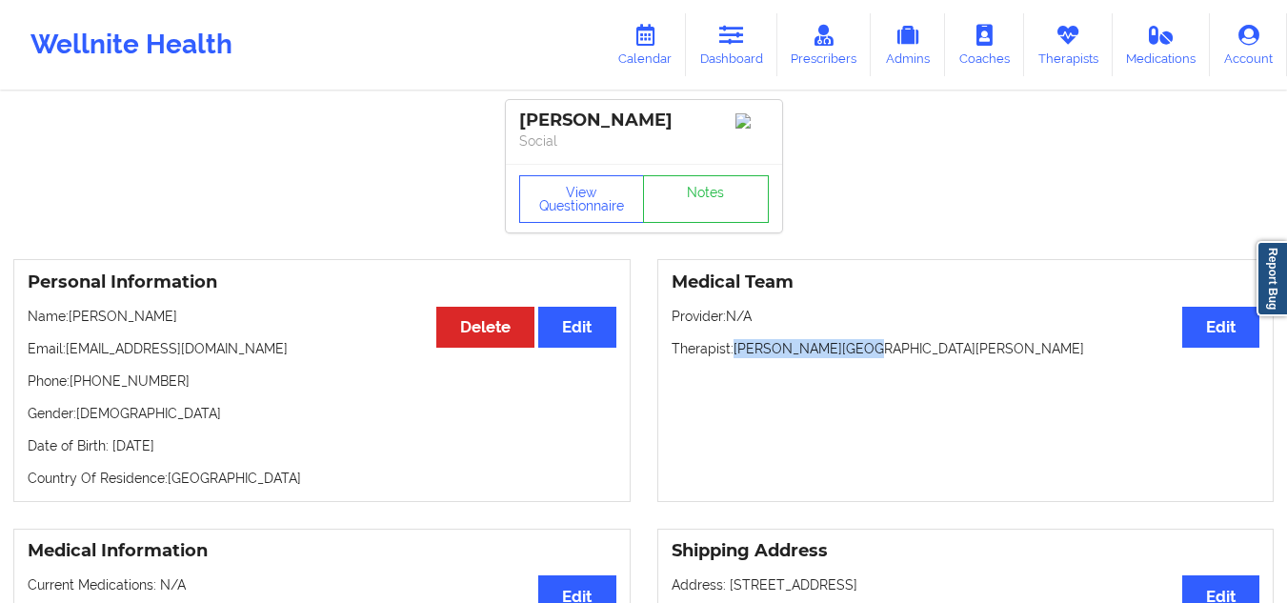
drag, startPoint x: 862, startPoint y: 350, endPoint x: 737, endPoint y: 354, distance: 125.9
click at [737, 354] on p "Therapist: Donna San Salvador" at bounding box center [966, 348] width 589 height 19
copy p "Donna San Salvador"
click at [658, 19] on link "Calendar" at bounding box center [645, 44] width 82 height 63
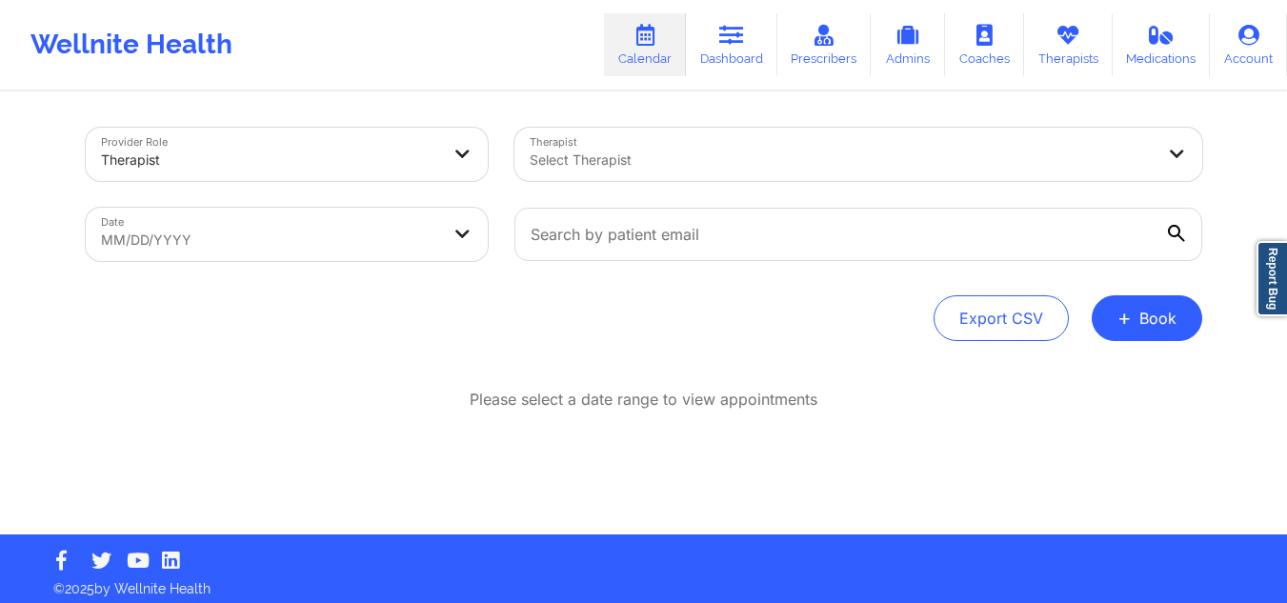
click at [627, 156] on div at bounding box center [842, 160] width 625 height 23
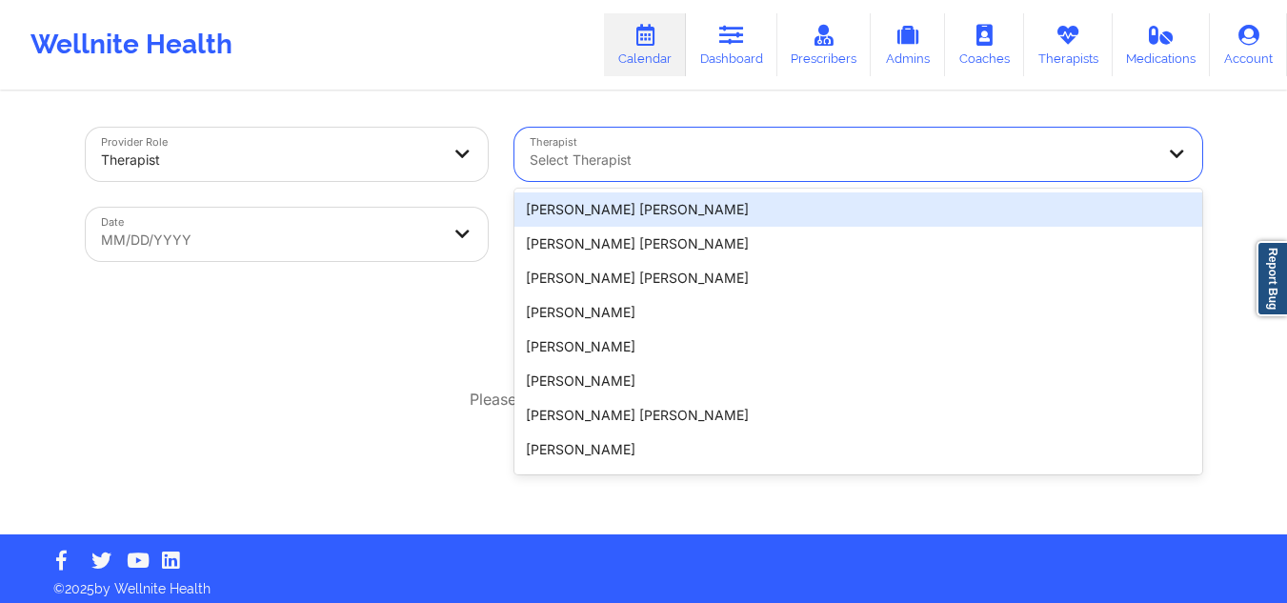
paste input "Donna San Salvador"
type input "Donna San Salvador"
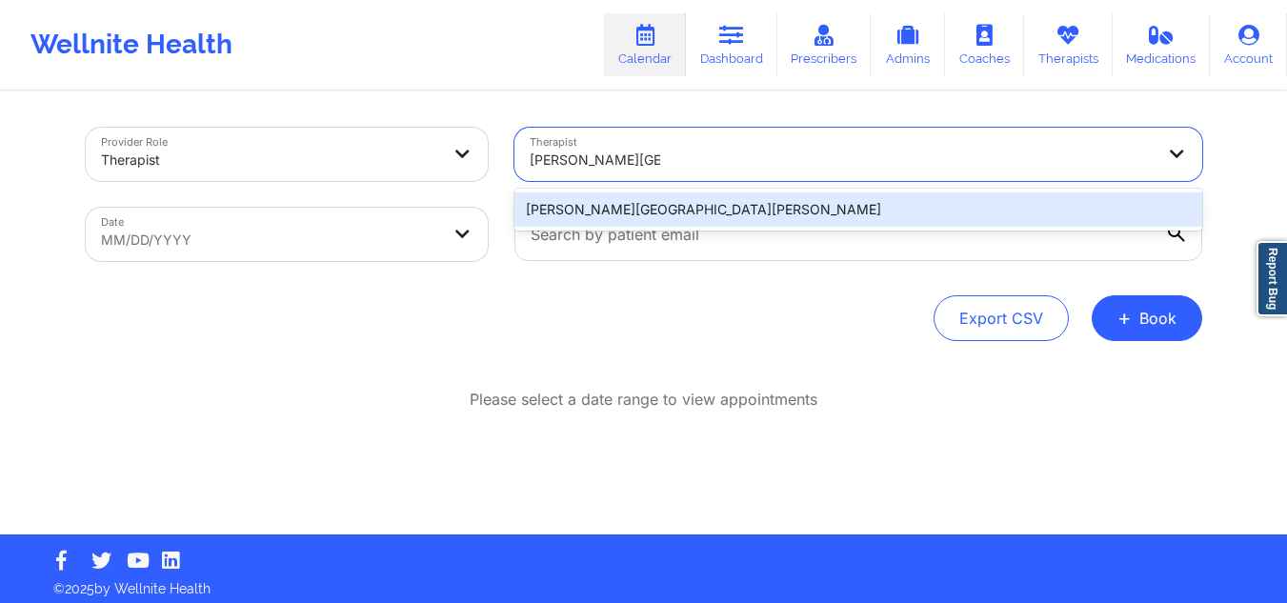
click at [644, 212] on div "Donna San Salvador" at bounding box center [859, 209] width 688 height 34
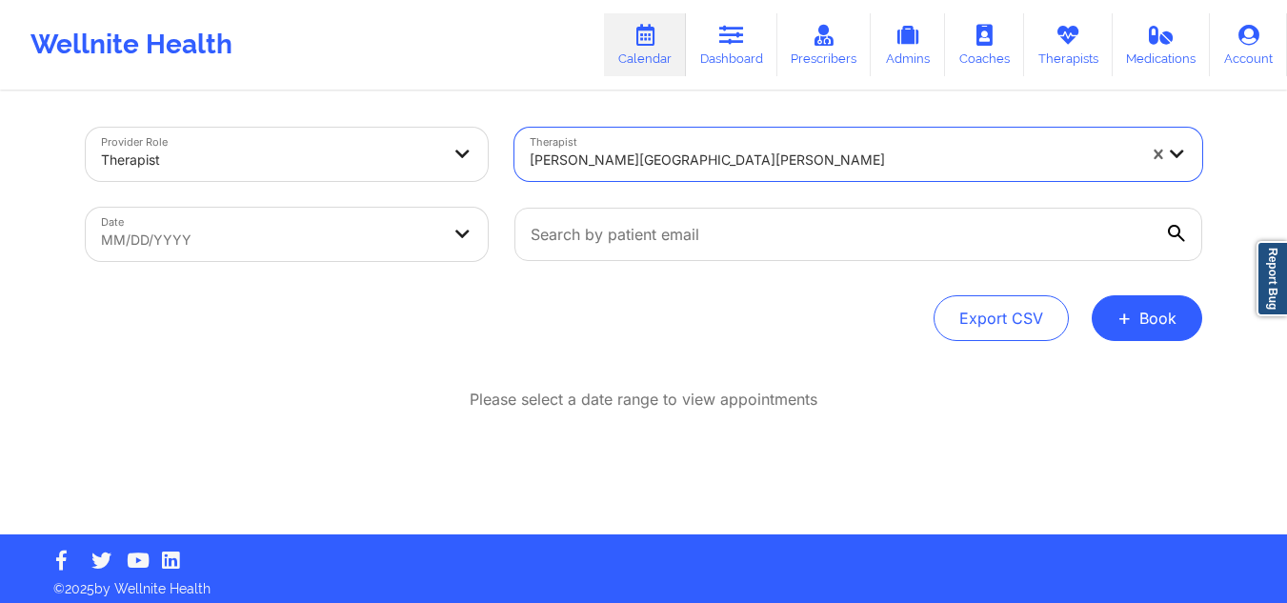
click at [263, 222] on body "Wellnite Health Calendar Dashboard Prescribers Admins Coaches Therapists Medica…" at bounding box center [643, 301] width 1287 height 603
select select "2025-8"
select select "2025-9"
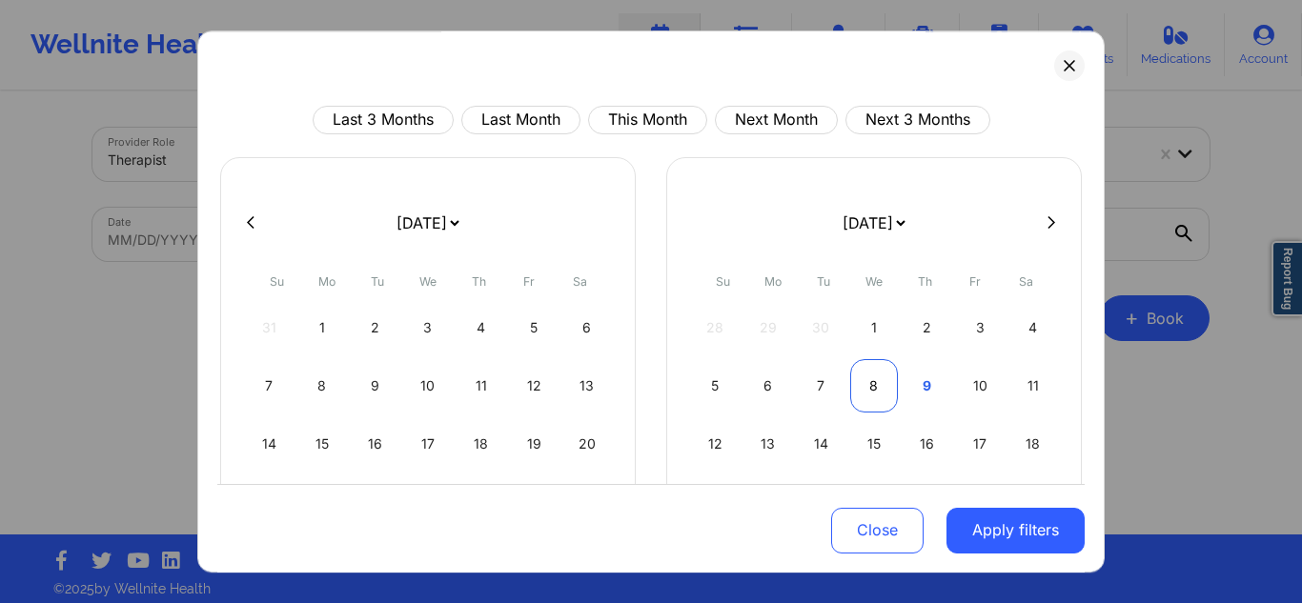
click at [865, 390] on div "8" at bounding box center [874, 385] width 49 height 53
select select "2025-9"
select select "2025-10"
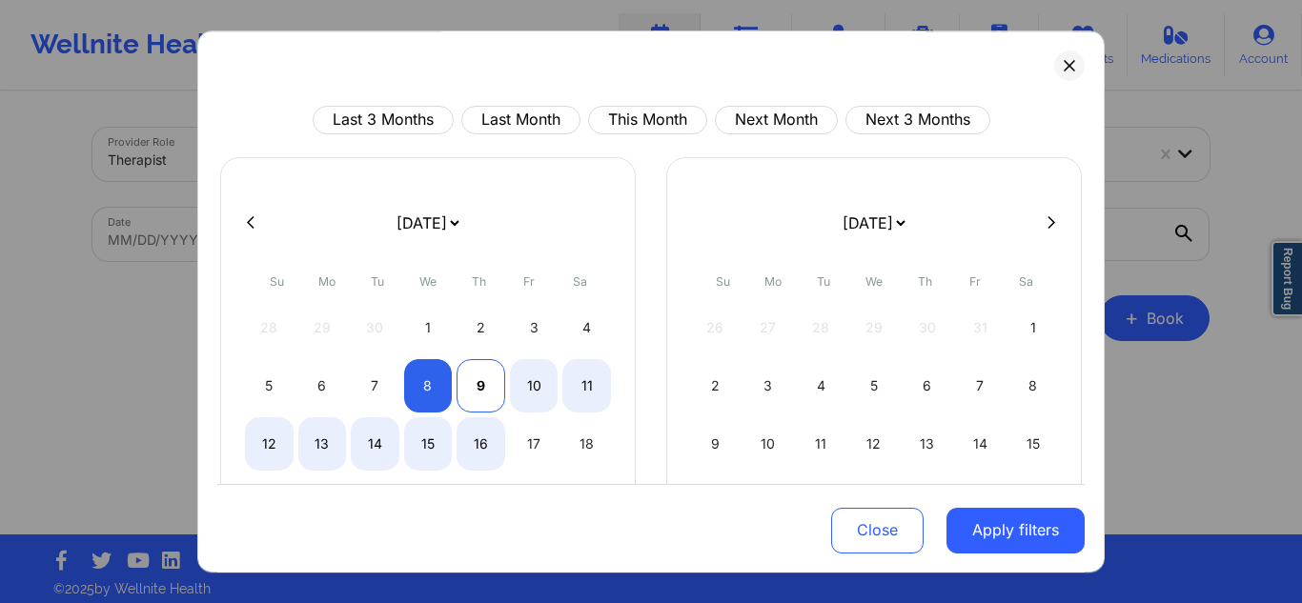
select select "2025-9"
select select "2025-10"
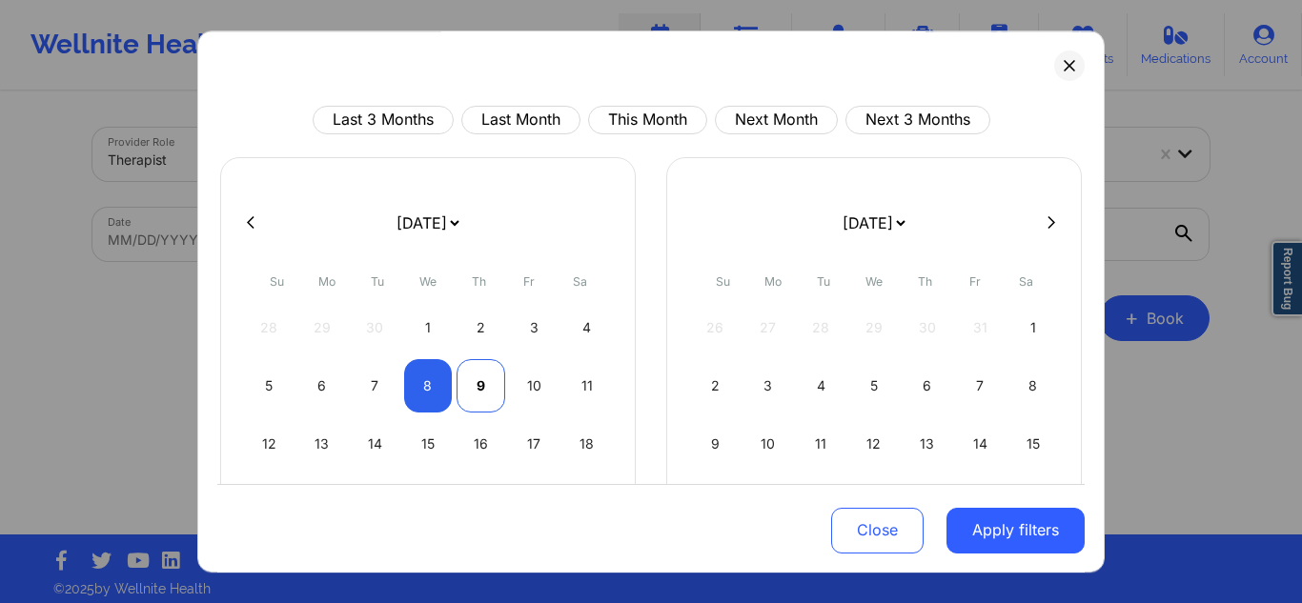
click at [476, 378] on div "9" at bounding box center [480, 385] width 49 height 53
select select "2025-9"
select select "2025-10"
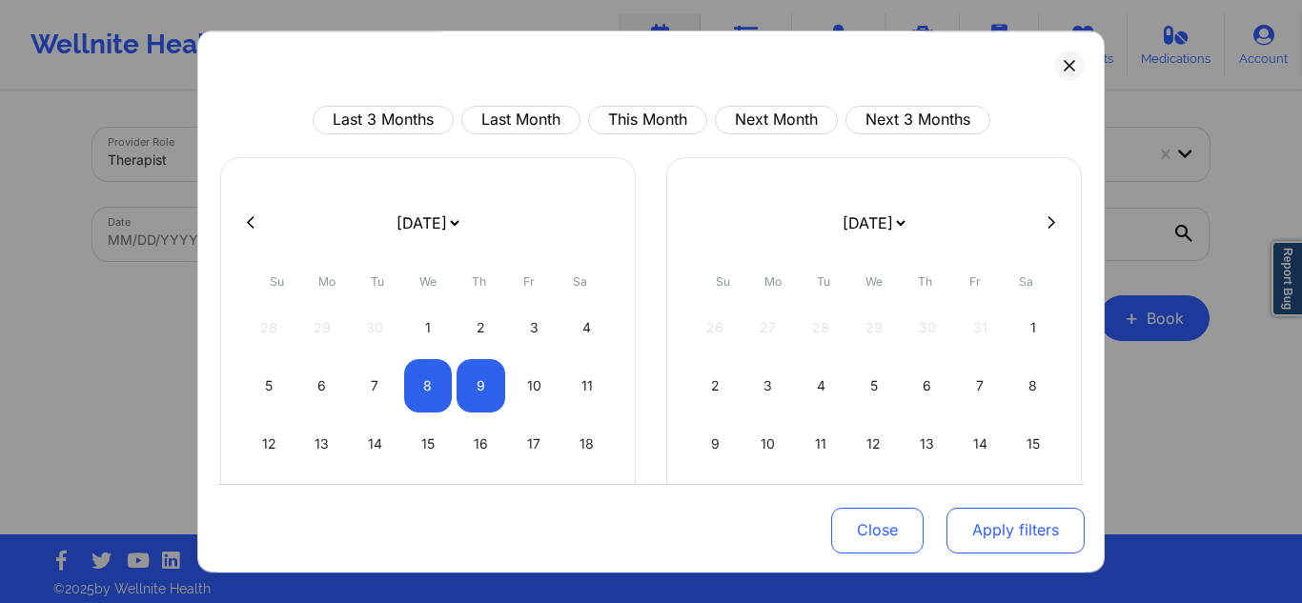
click at [999, 534] on button "Apply filters" at bounding box center [1015, 530] width 138 height 46
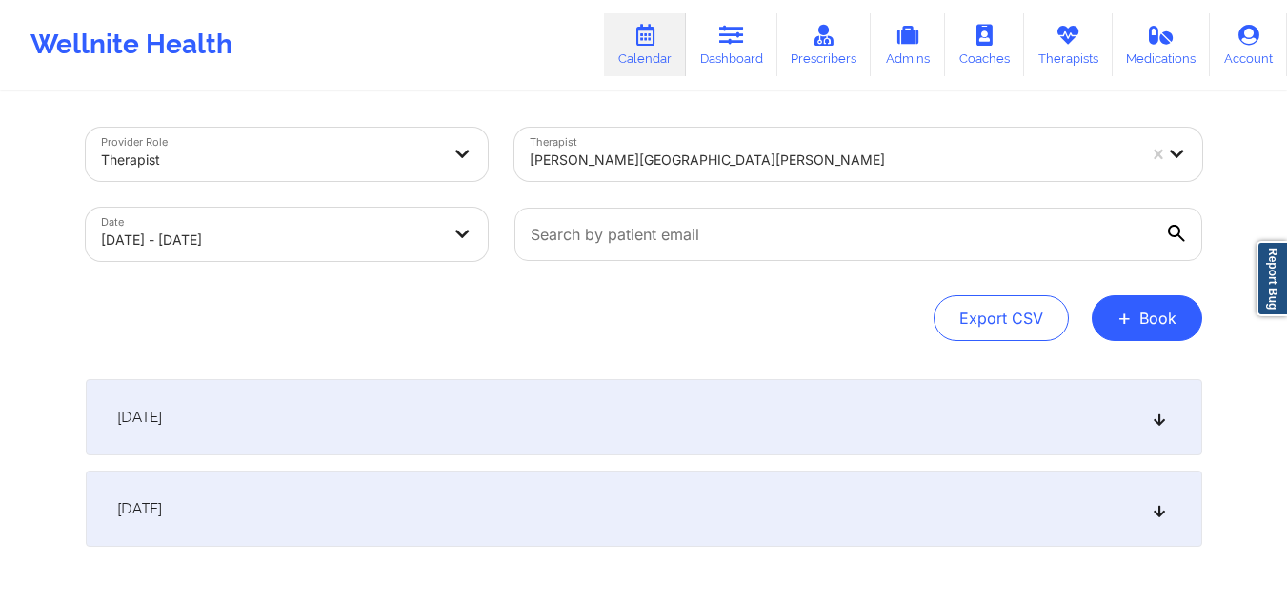
scroll to position [98, 0]
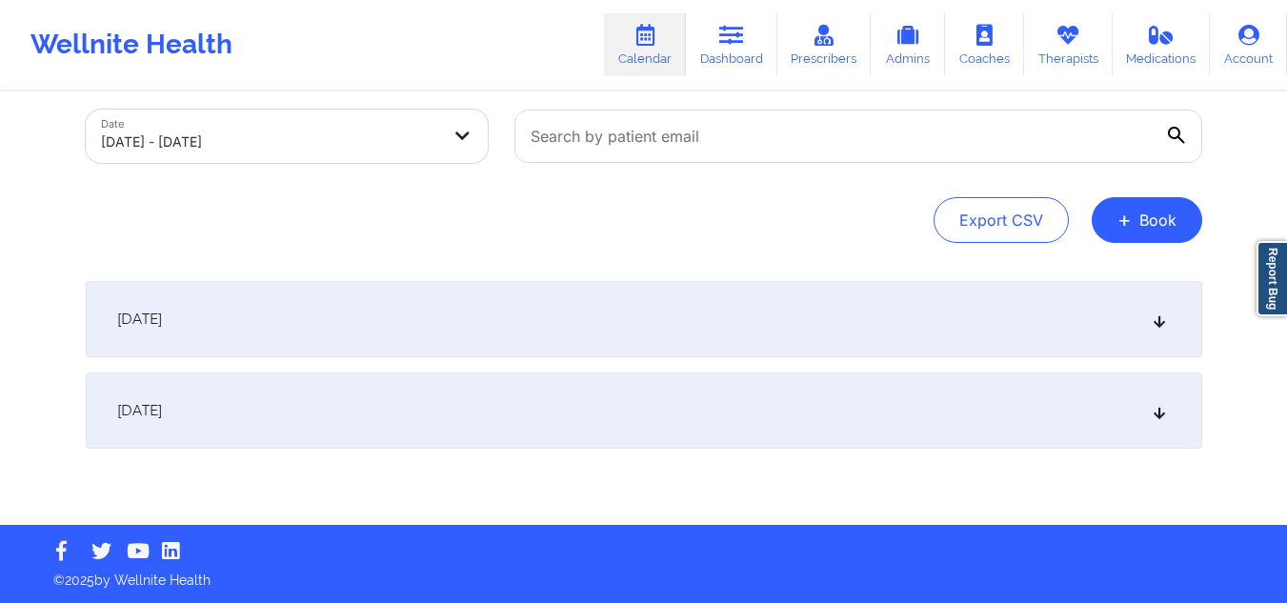
click at [617, 323] on div "[DATE]" at bounding box center [644, 319] width 1117 height 76
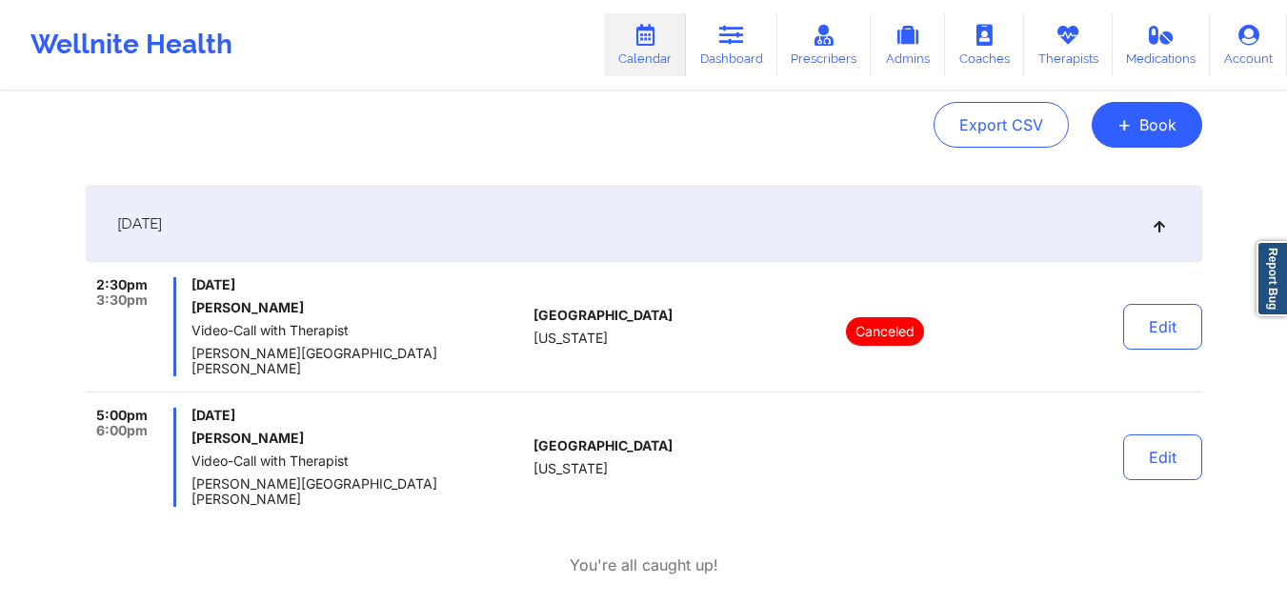
scroll to position [429, 0]
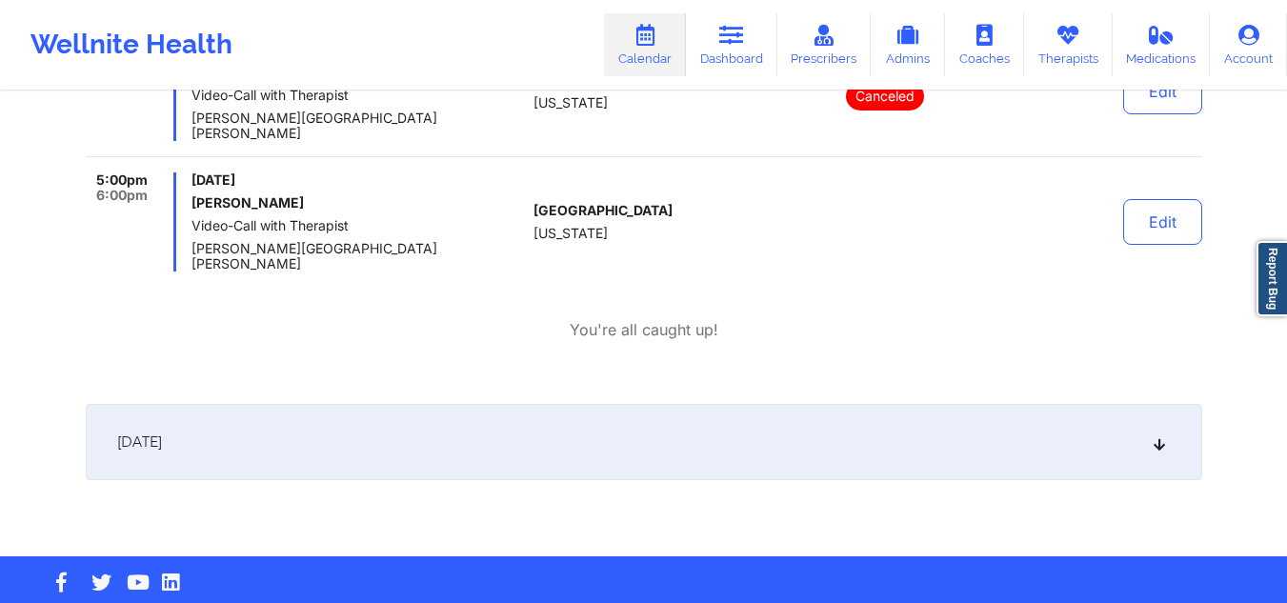
click at [428, 404] on div "[DATE]" at bounding box center [644, 442] width 1117 height 76
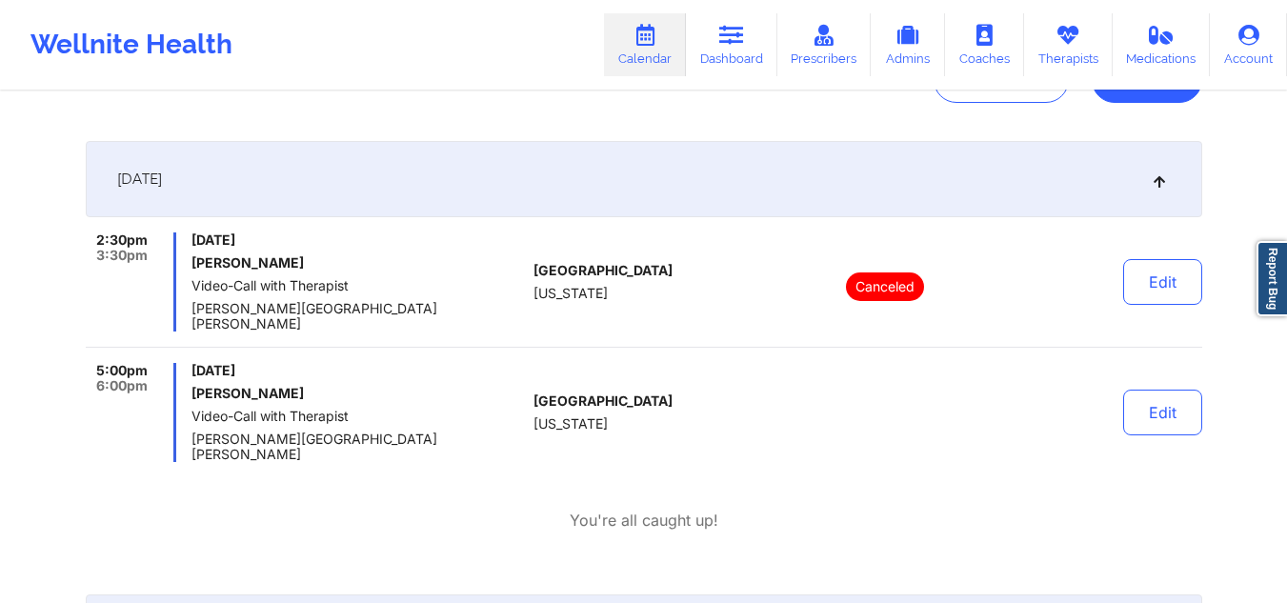
scroll to position [0, 0]
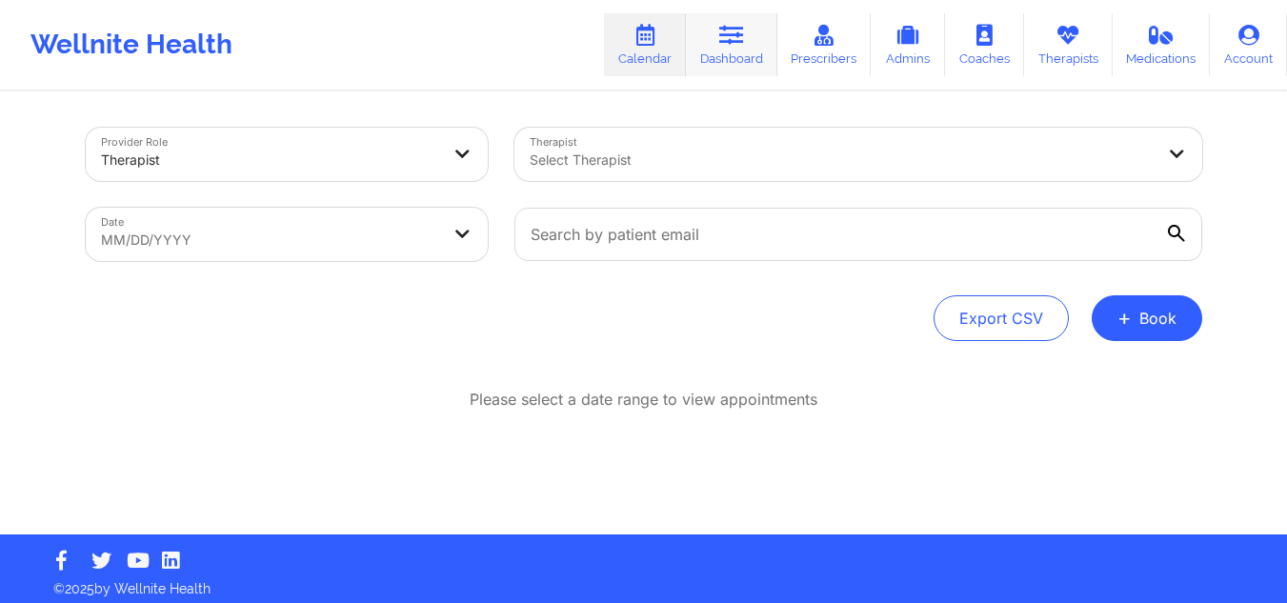
click at [740, 67] on link "Dashboard" at bounding box center [731, 44] width 91 height 63
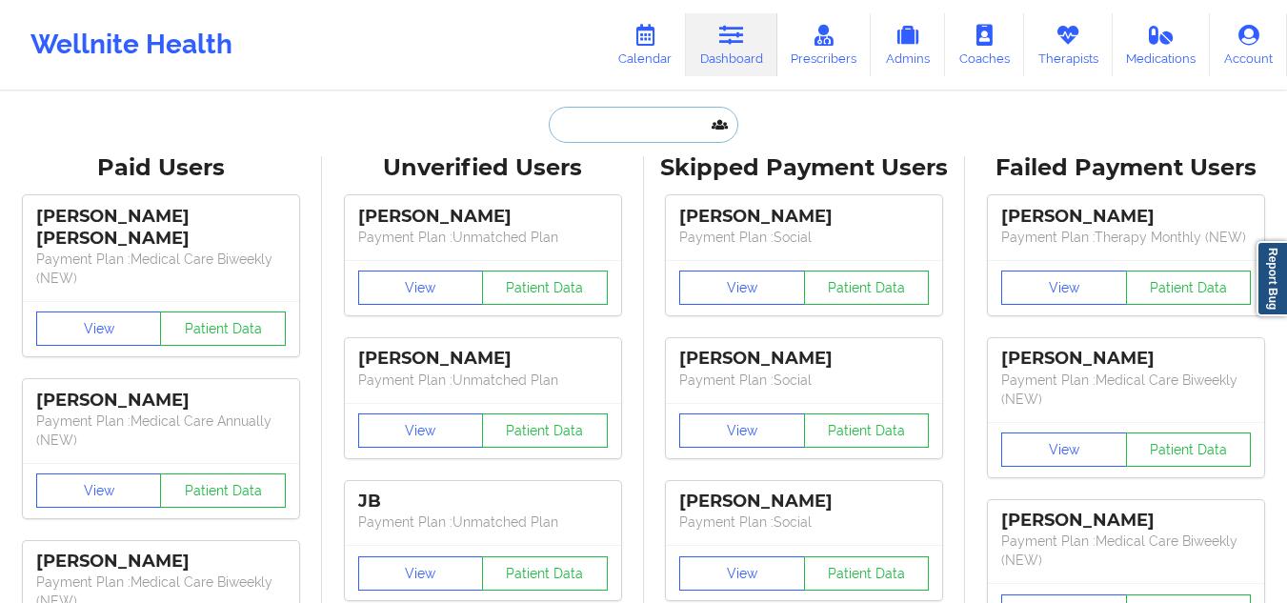
click at [613, 114] on input "text" at bounding box center [643, 125] width 189 height 36
paste input "c4casandra@gmail.com"
type input "c4casandra@gmail.com"
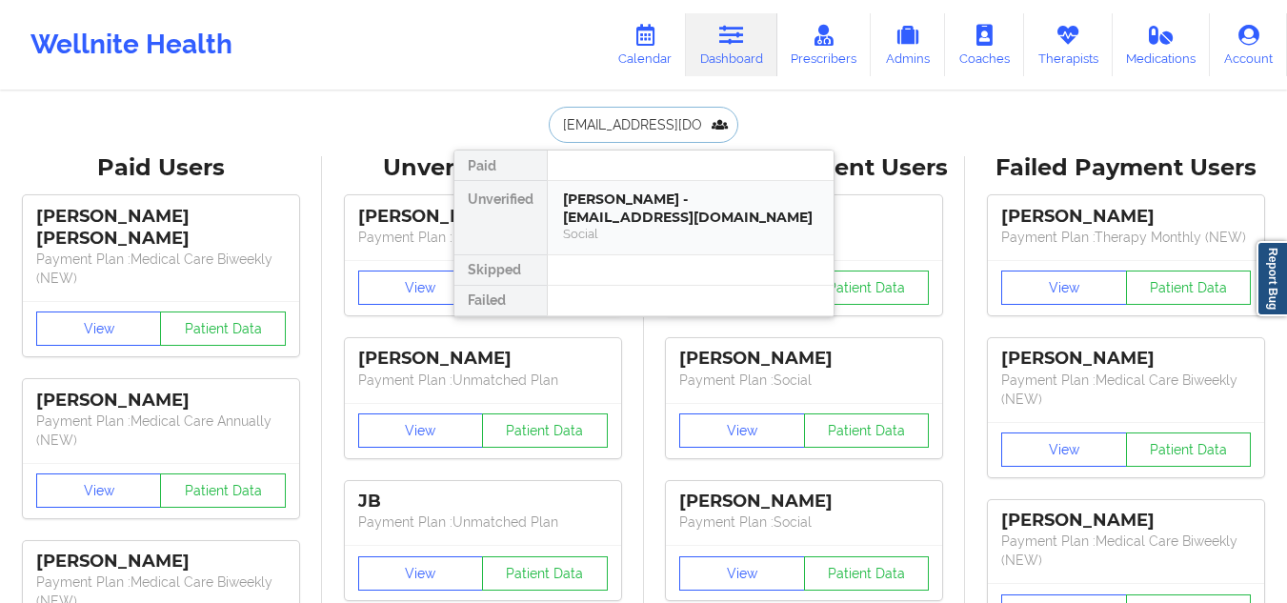
click at [660, 219] on div "Bianca Roberts - c4casandra@gmail.com" at bounding box center [690, 208] width 255 height 35
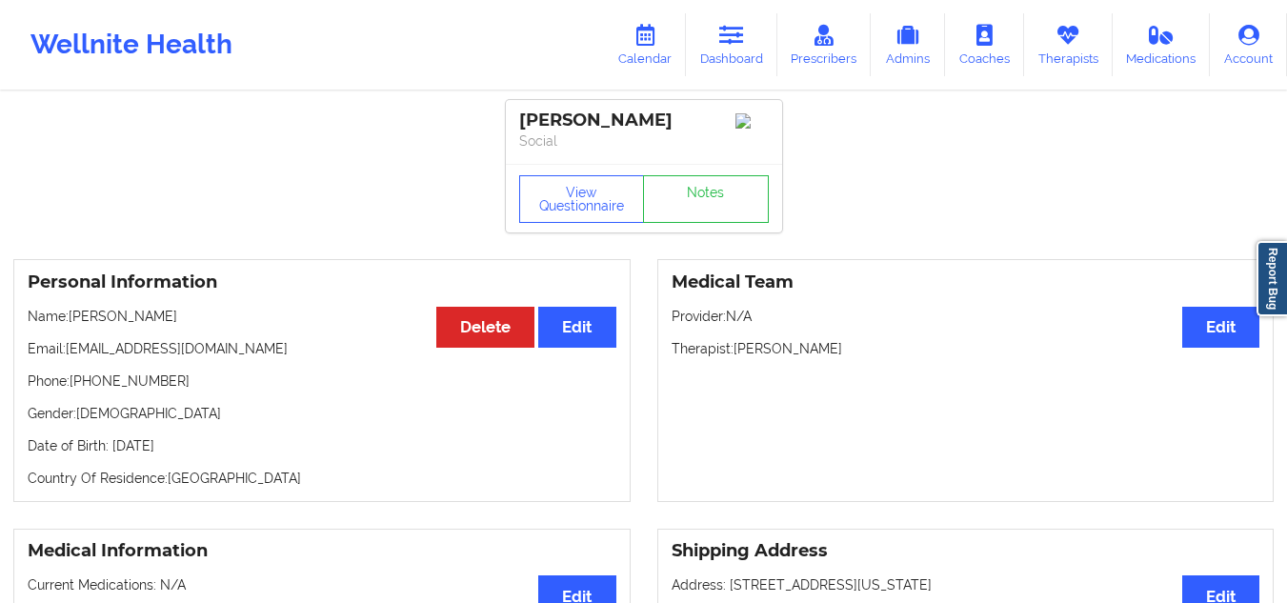
drag, startPoint x: 849, startPoint y: 355, endPoint x: 734, endPoint y: 358, distance: 115.3
click at [734, 358] on p "Therapist: Susanne Quansah" at bounding box center [966, 348] width 589 height 19
copy p "Susanne Quansah"
drag, startPoint x: 225, startPoint y: 356, endPoint x: 70, endPoint y: 354, distance: 155.3
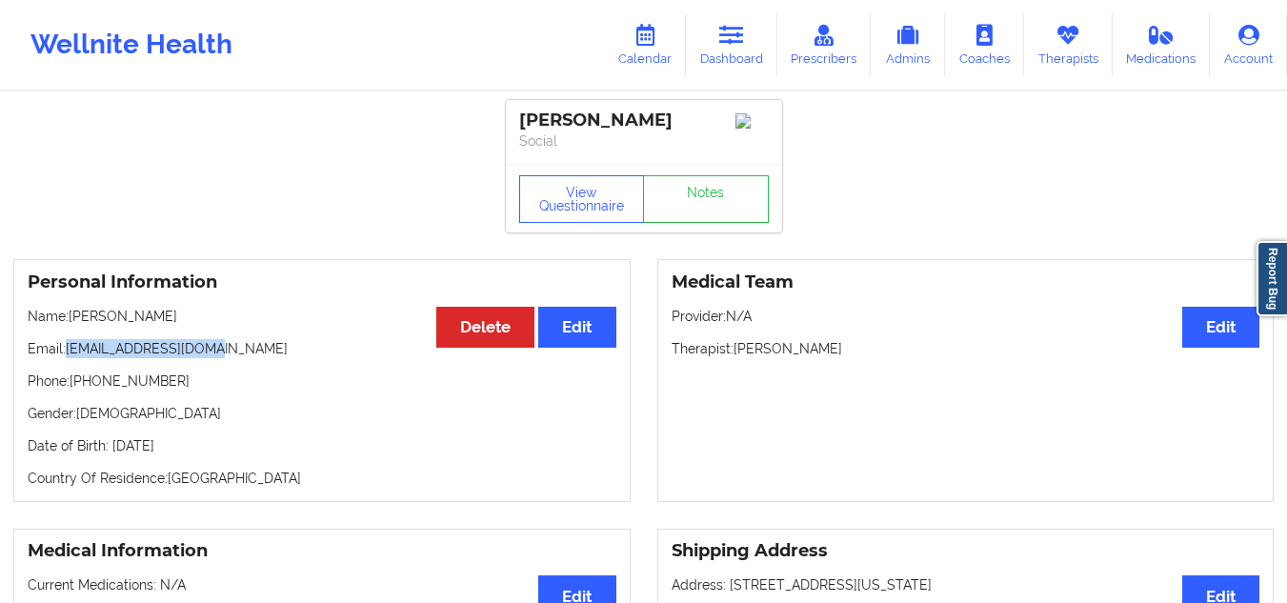
click at [70, 354] on p "Email: c4casandra@gmail.com" at bounding box center [322, 348] width 589 height 19
copy p "c4casandra@gmail.com"
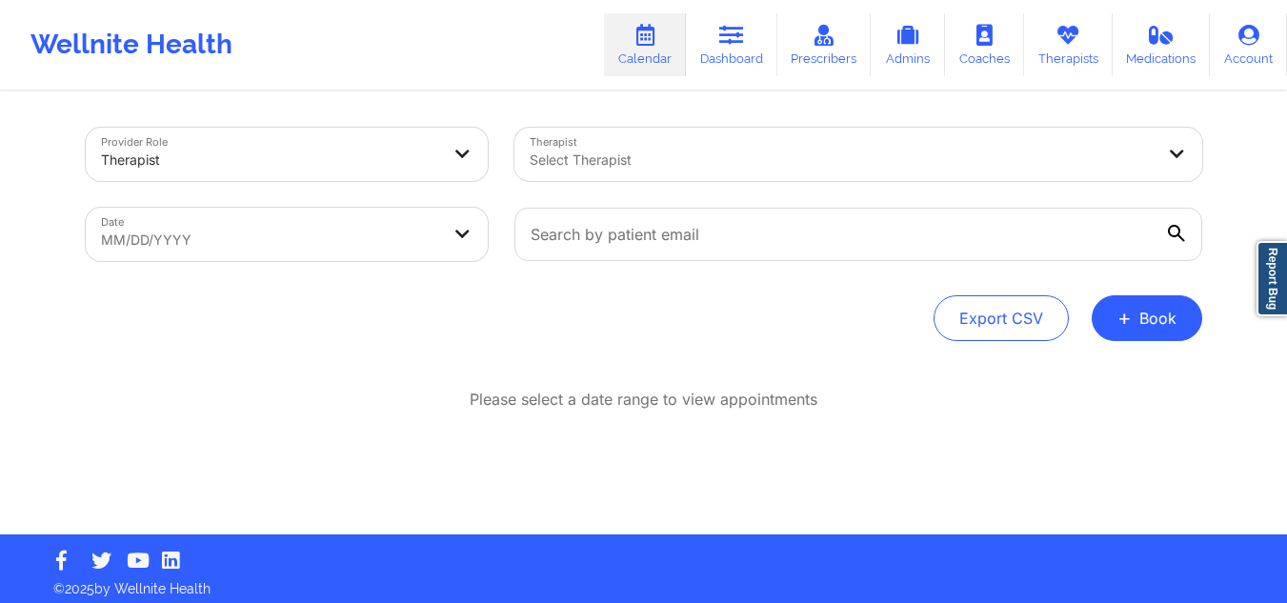
click at [649, 152] on div at bounding box center [842, 160] width 625 height 23
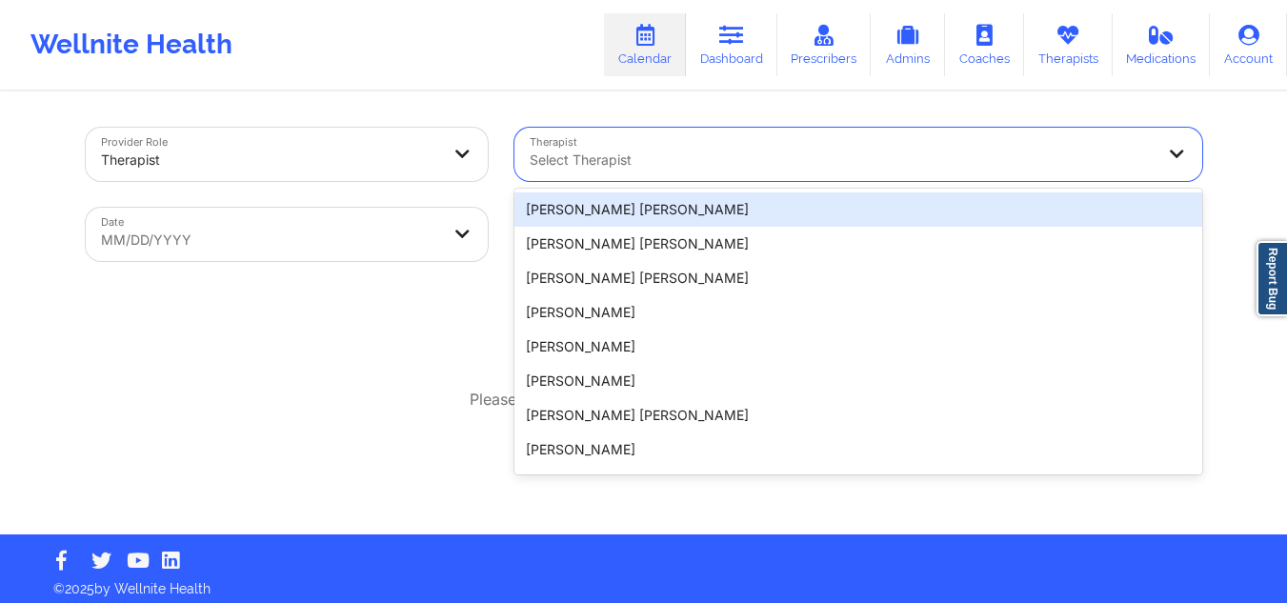
paste input "[PERSON_NAME]"
type input "[PERSON_NAME]"
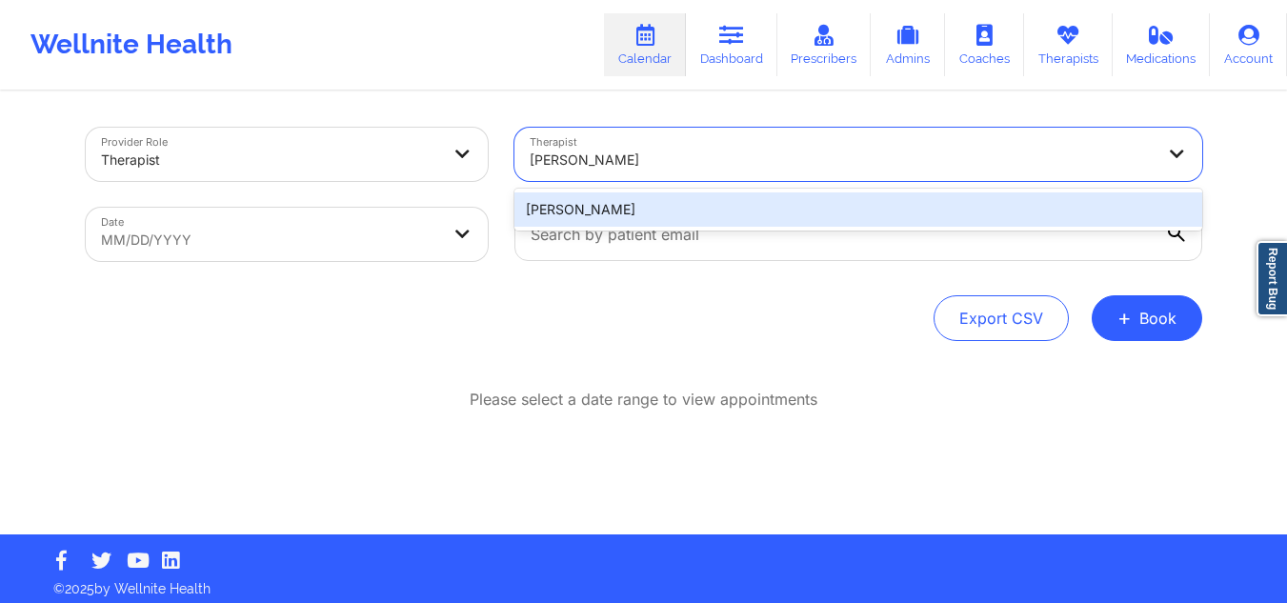
click at [714, 211] on div "Susanne Quansah" at bounding box center [859, 209] width 688 height 34
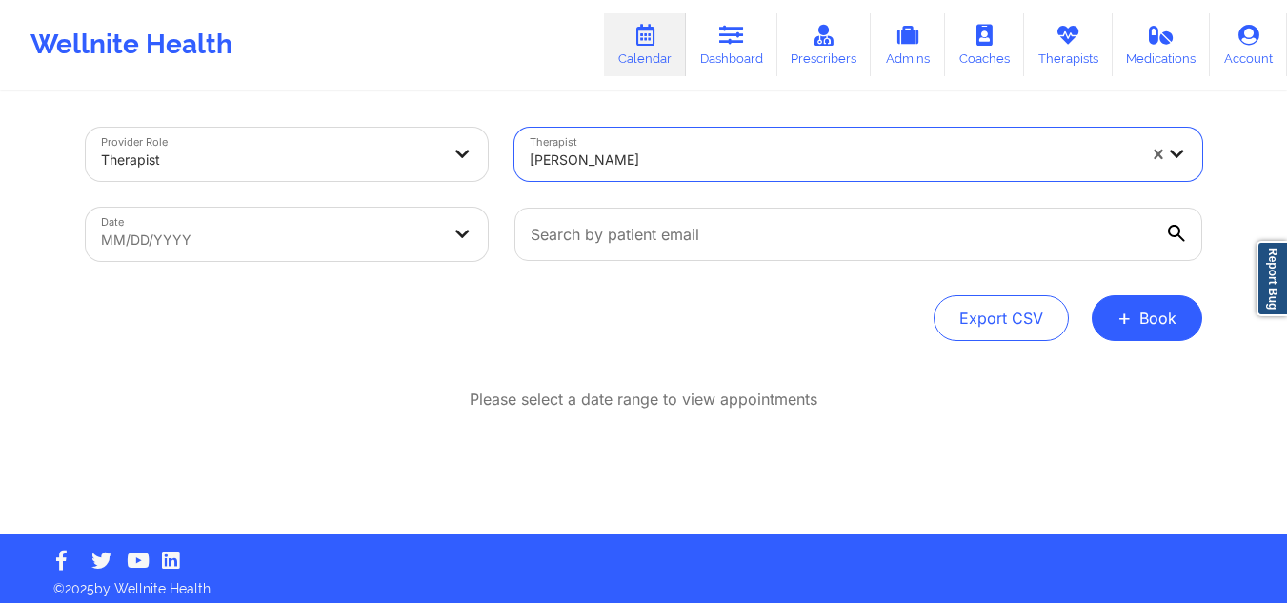
select select "2025-8"
select select "2025-9"
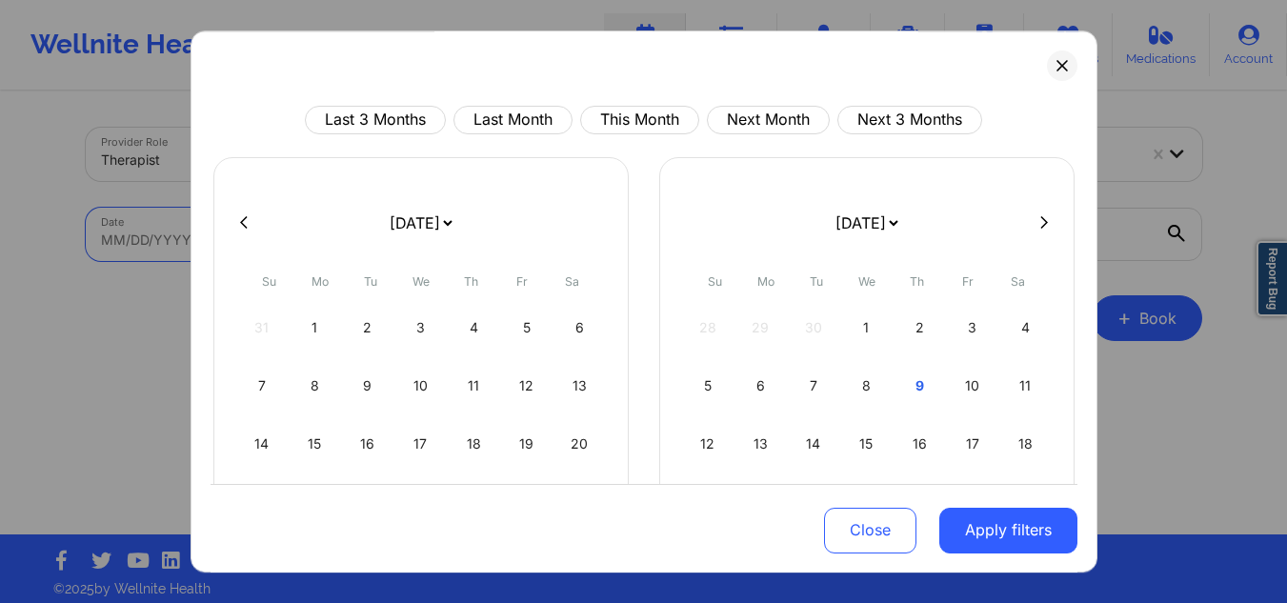
click at [324, 218] on body "Wellnite Health Calendar Dashboard Prescribers Admins Coaches Therapists Medica…" at bounding box center [643, 301] width 1287 height 603
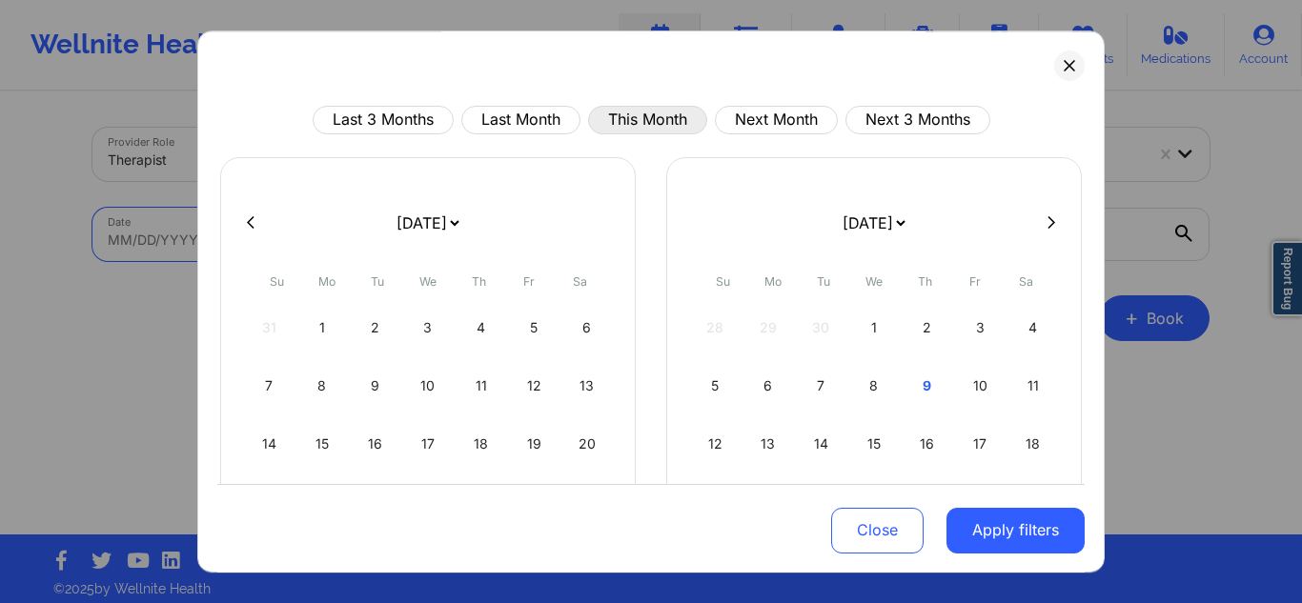
click at [634, 116] on button "This Month" at bounding box center [647, 120] width 119 height 29
select select "2025-9"
select select "2025-10"
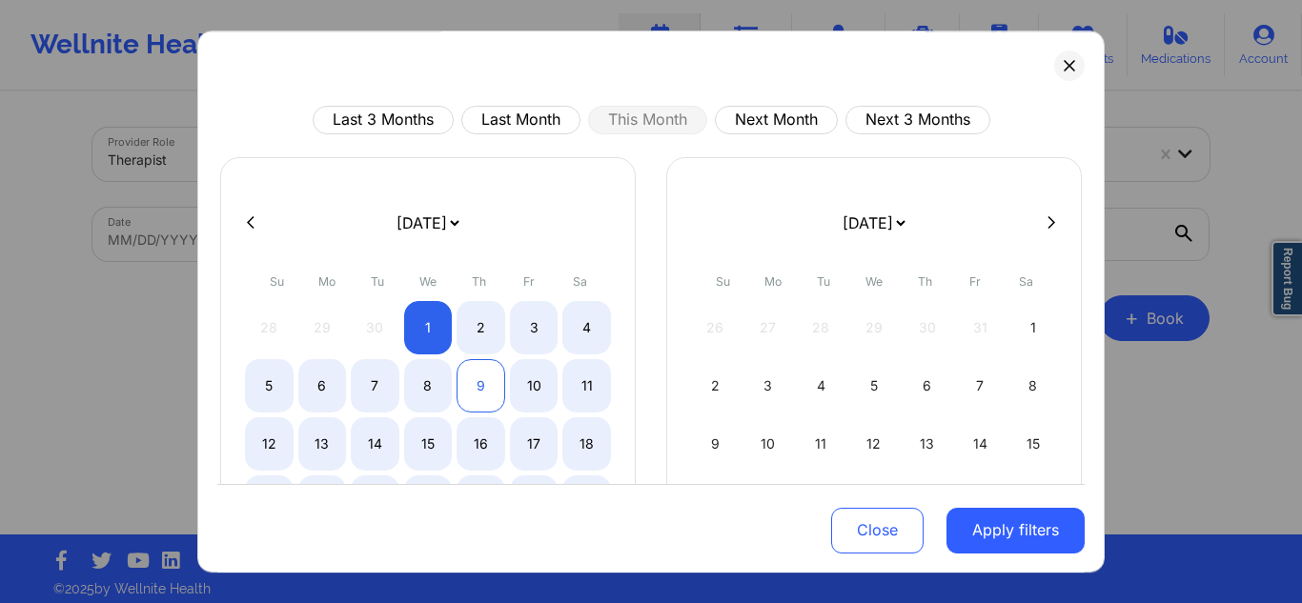
click at [456, 387] on div "9" at bounding box center [480, 385] width 49 height 53
select select "2025-9"
select select "2025-10"
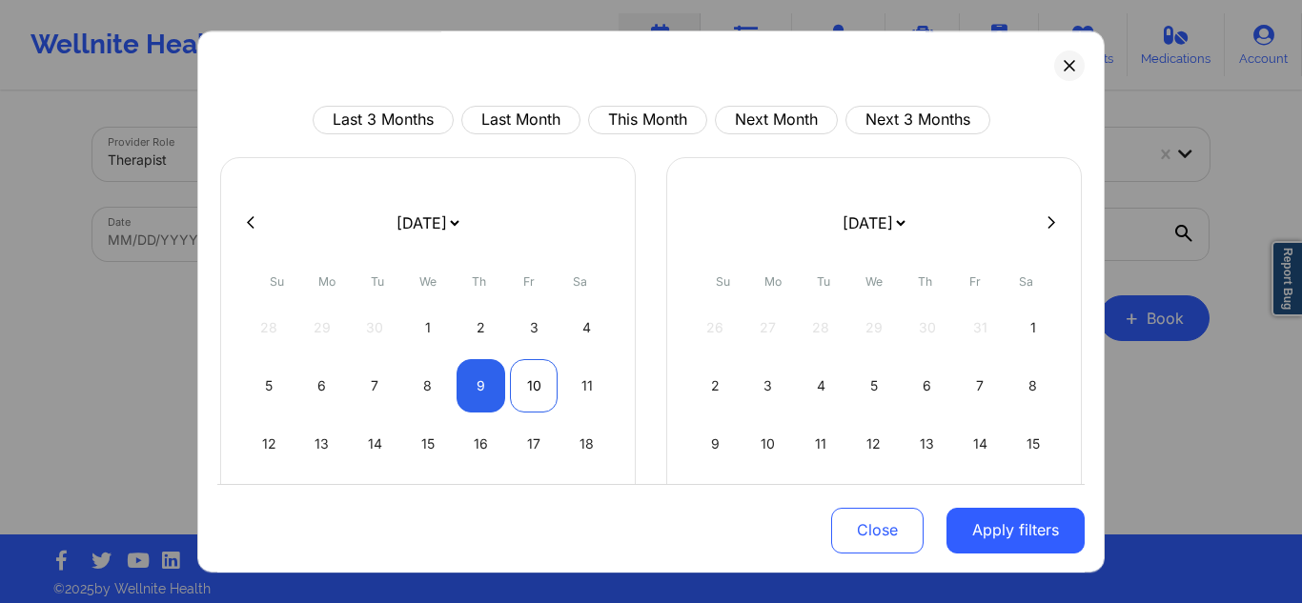
select select "2025-9"
select select "2025-10"
click at [551, 383] on div "10" at bounding box center [534, 385] width 49 height 53
select select "2025-9"
select select "2025-10"
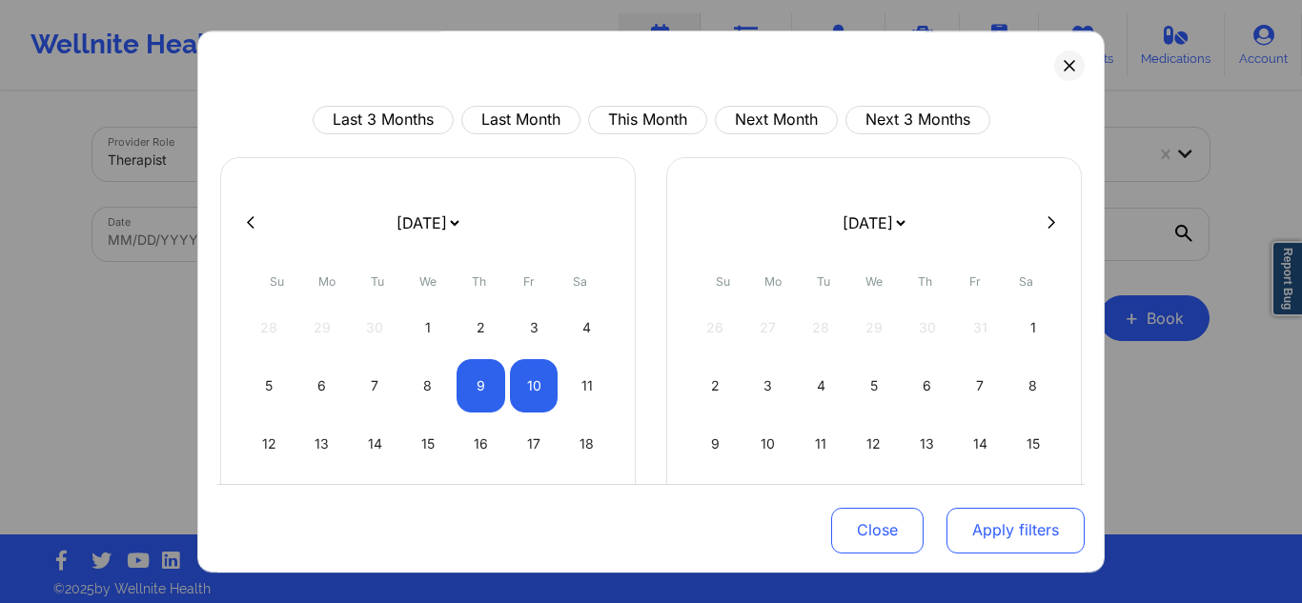
click at [1006, 526] on button "Apply filters" at bounding box center [1015, 530] width 138 height 46
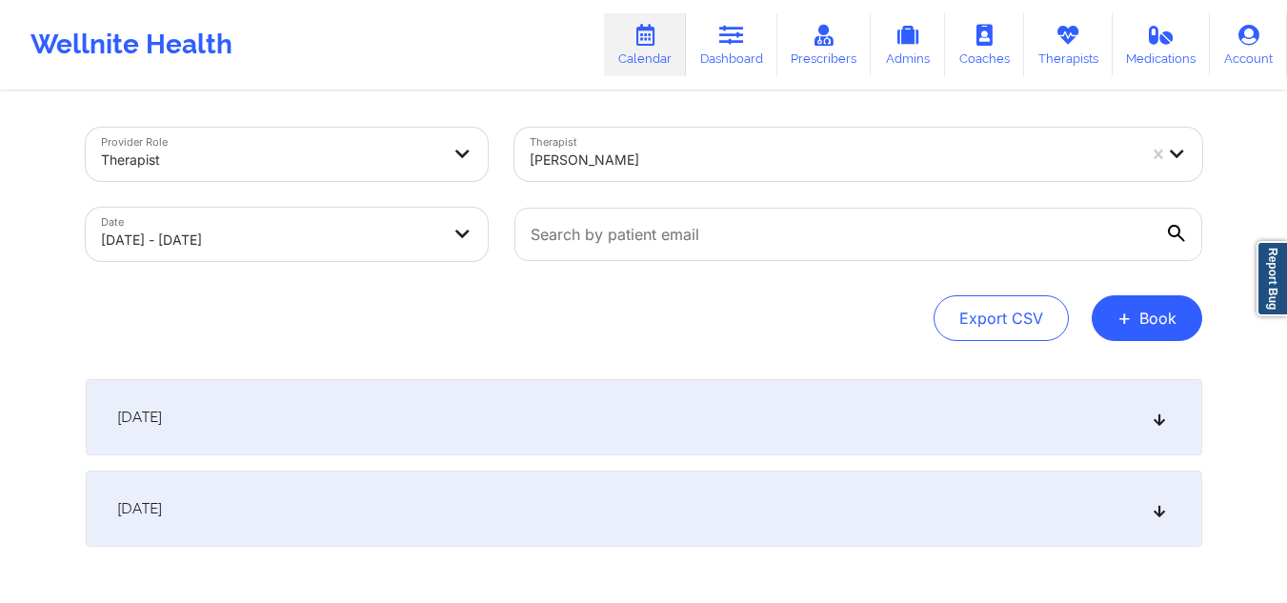
click at [479, 405] on div "October 9, 2025" at bounding box center [644, 417] width 1117 height 76
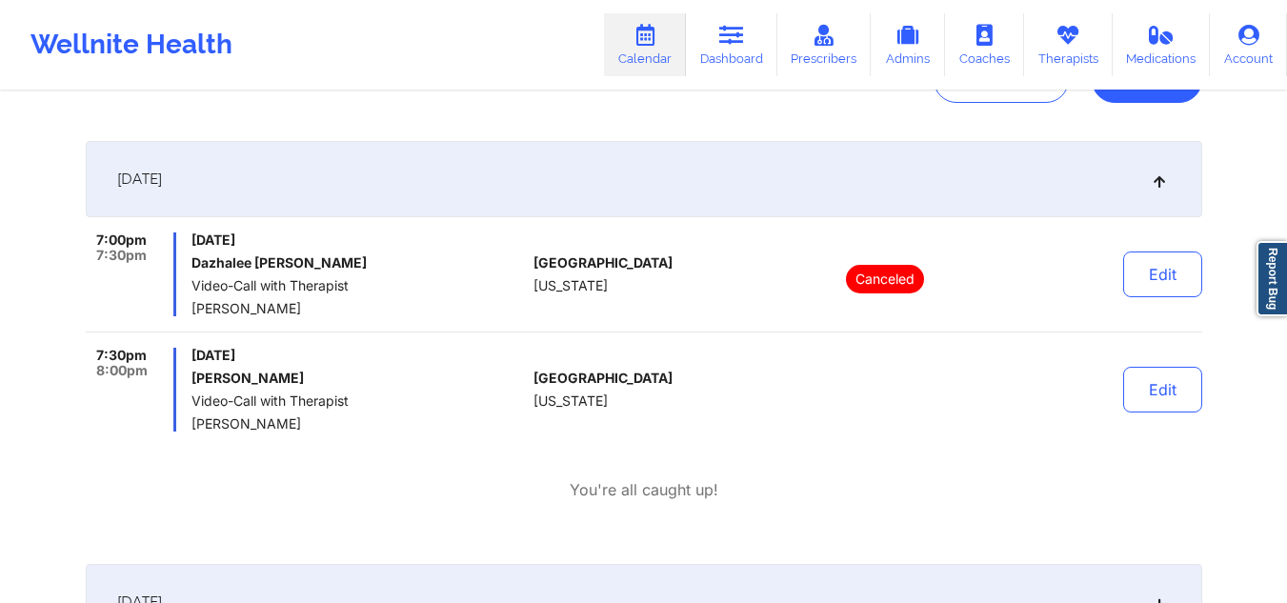
scroll to position [429, 0]
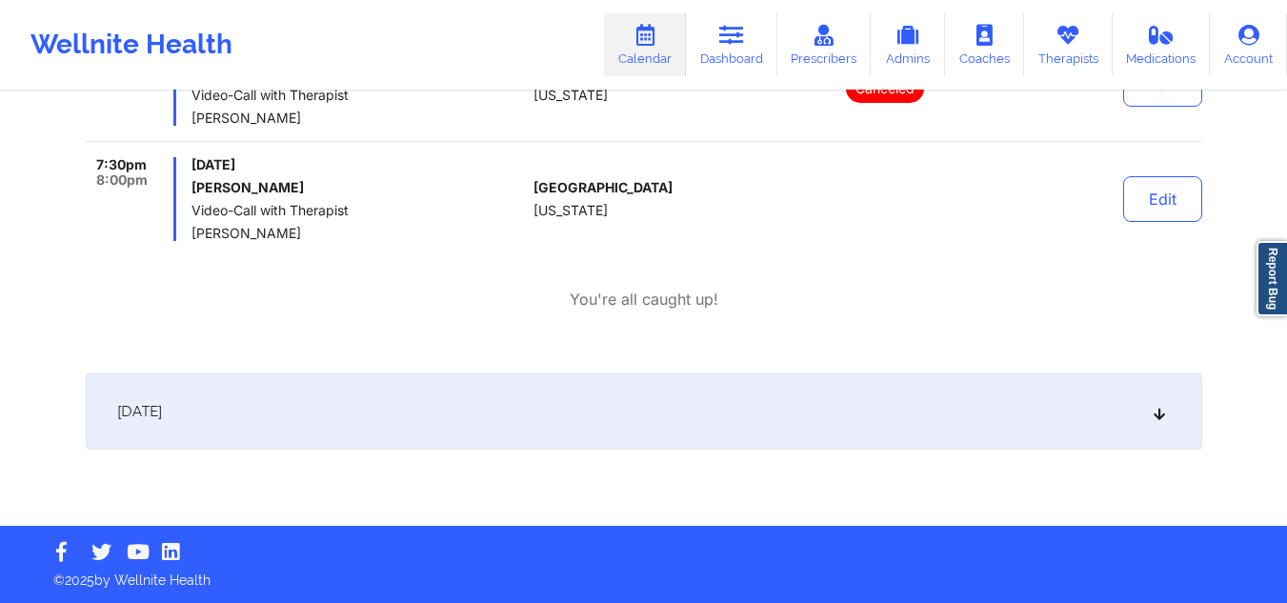
drag, startPoint x: 1165, startPoint y: 414, endPoint x: 1119, endPoint y: 416, distance: 46.7
click at [1165, 414] on icon at bounding box center [1159, 411] width 16 height 13
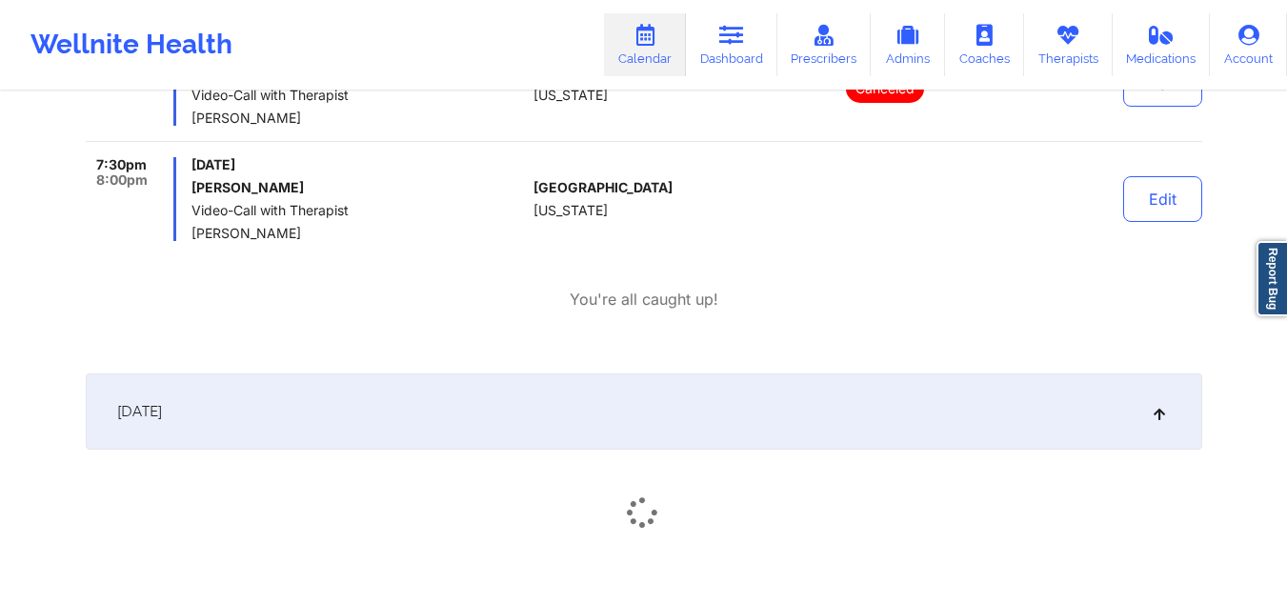
scroll to position [555, 0]
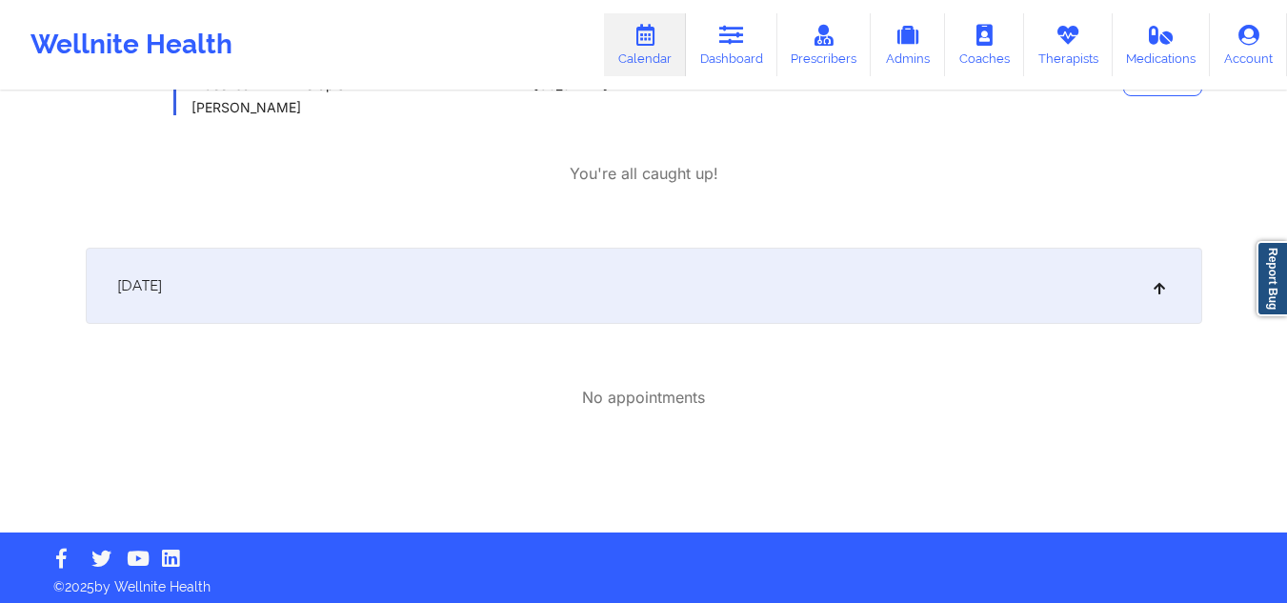
click at [1162, 284] on icon at bounding box center [1159, 285] width 16 height 13
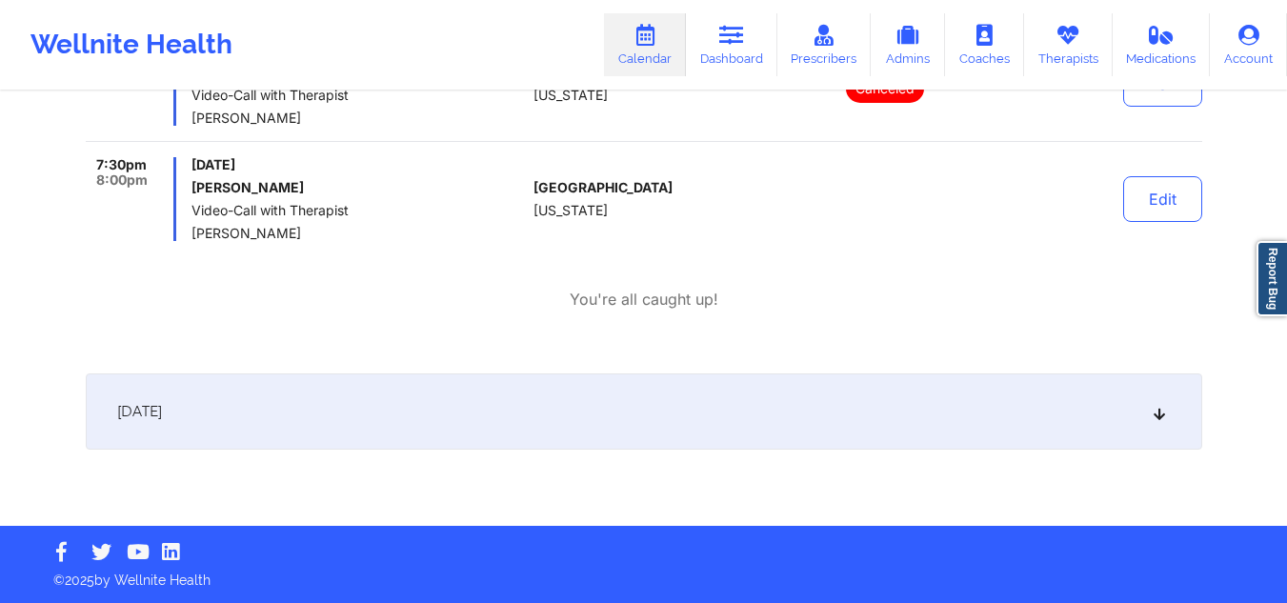
scroll to position [238, 0]
